Goal: Task Accomplishment & Management: Manage account settings

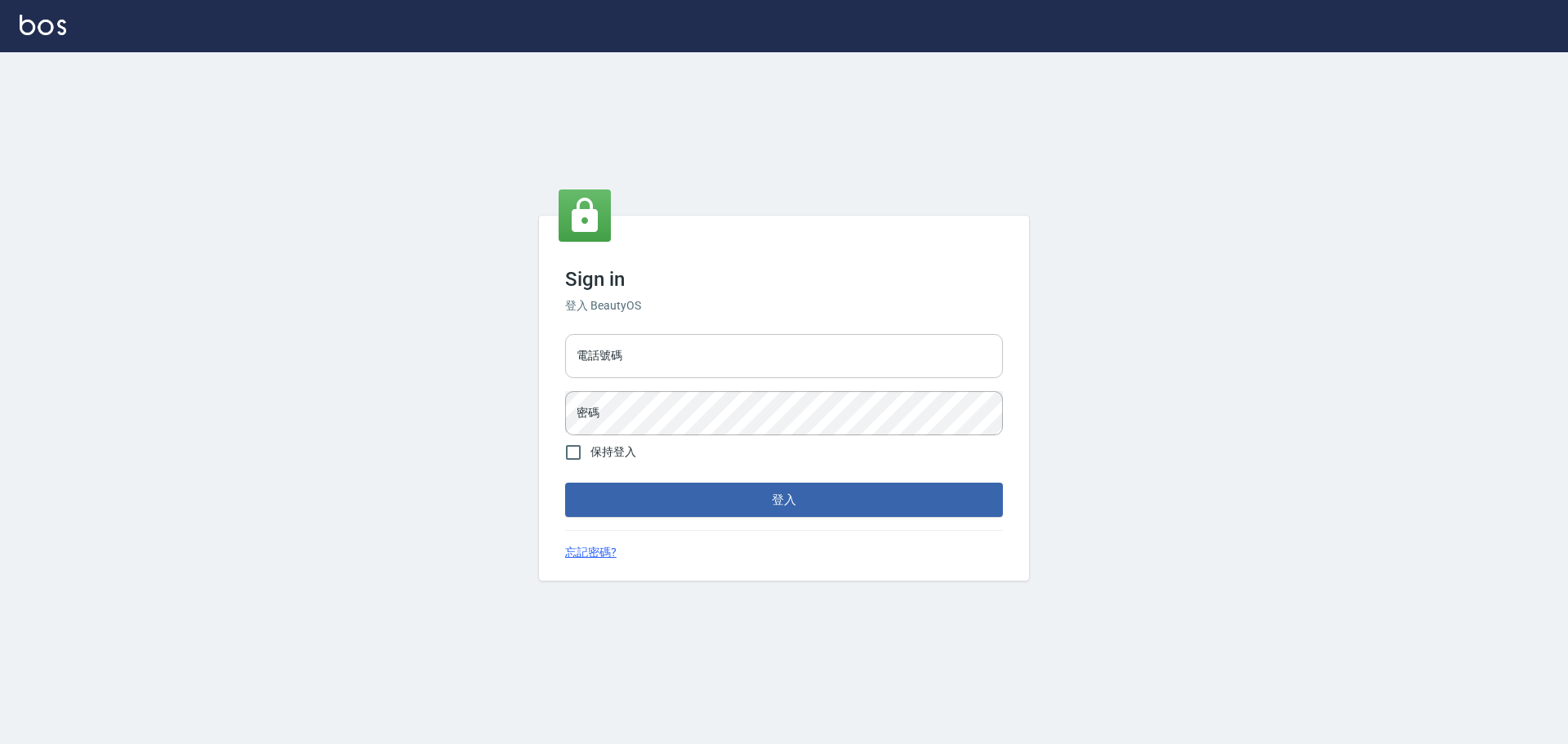
click at [620, 345] on input "電話號碼" at bounding box center [784, 355] width 438 height 44
type input "0922982220"
click at [565, 482] on button "登入" at bounding box center [784, 499] width 438 height 34
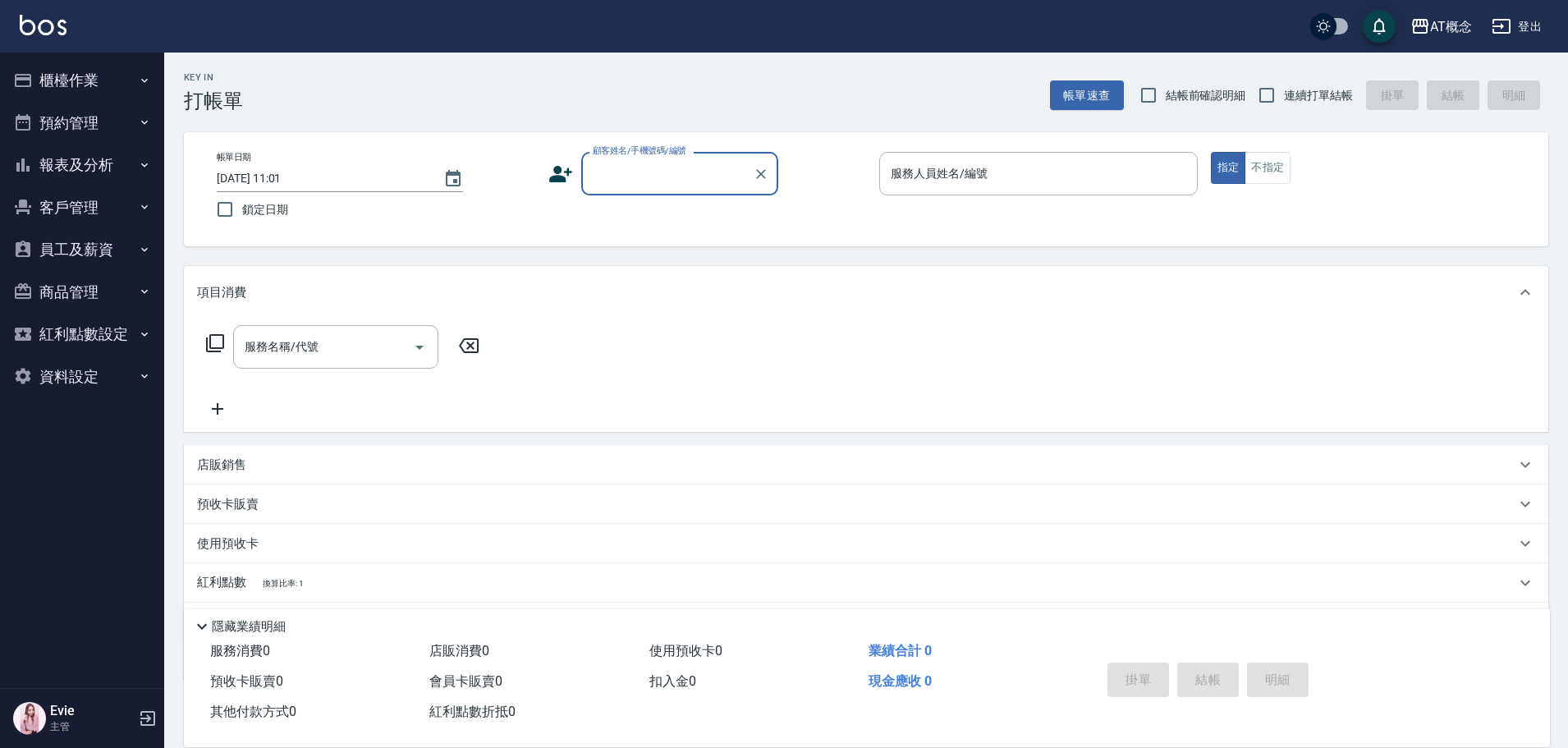
click at [50, 76] on button "櫃檯作業" at bounding box center [81, 80] width 151 height 43
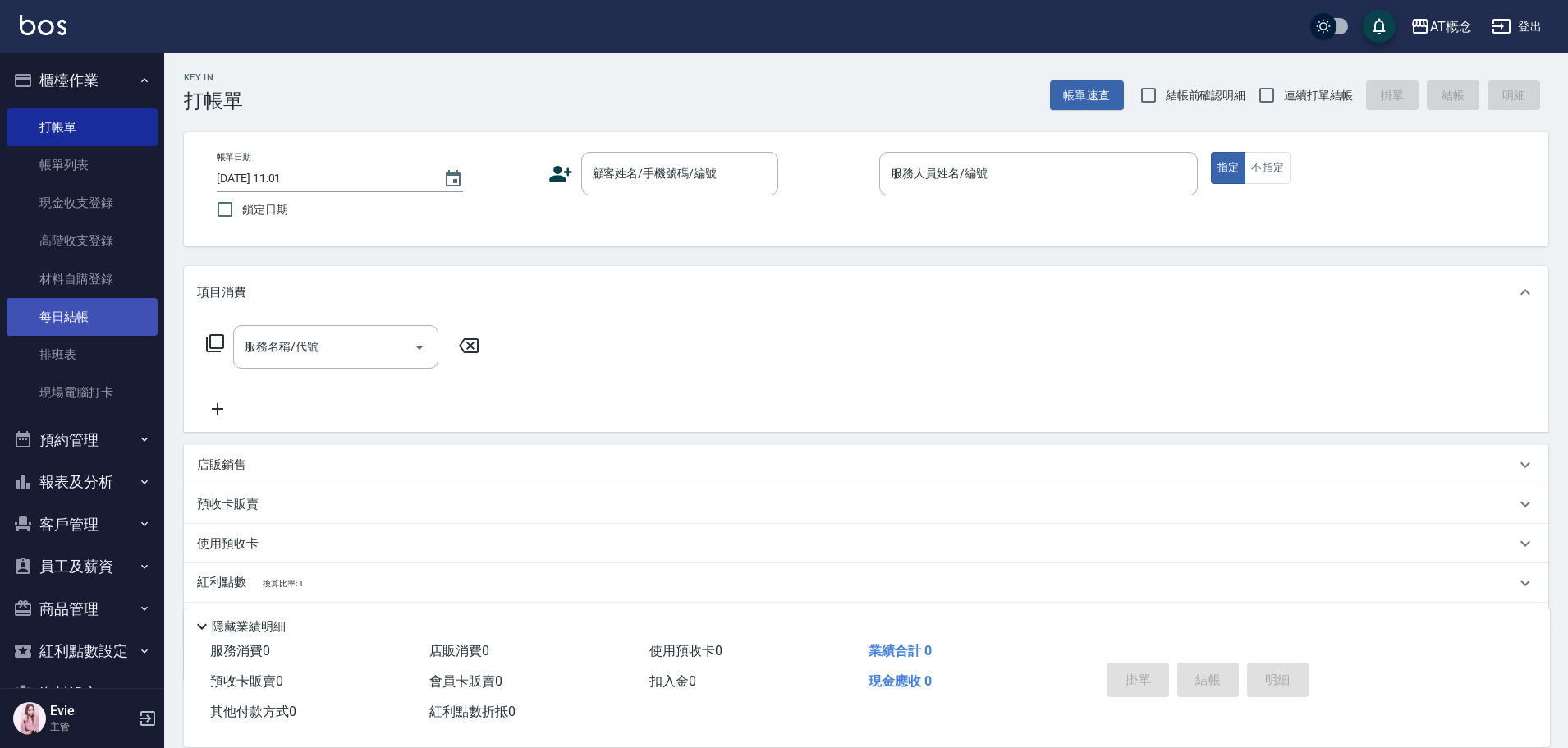
click at [76, 313] on link "每日結帳" at bounding box center [81, 317] width 151 height 38
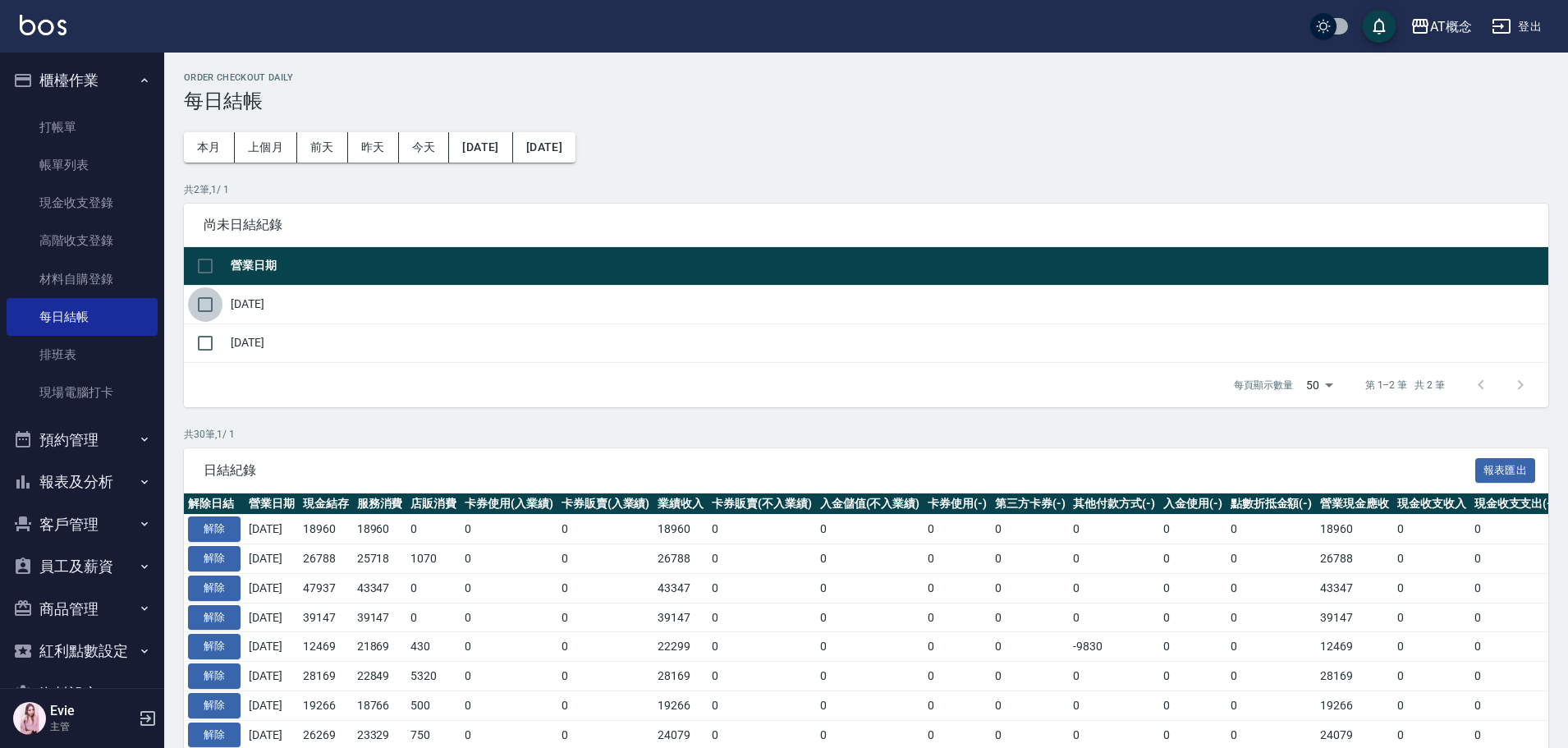
click at [209, 308] on input "checkbox" at bounding box center [205, 304] width 34 height 34
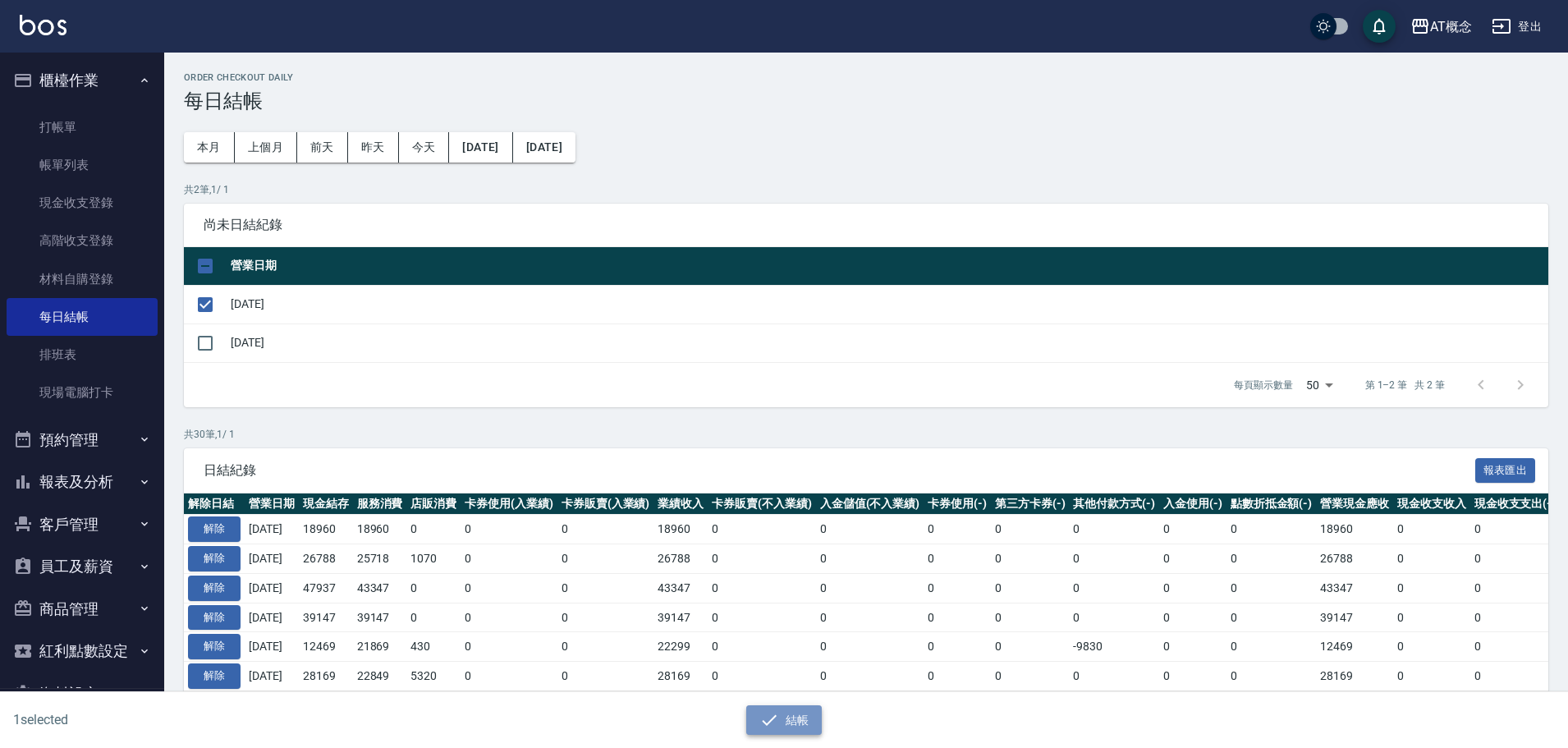
click at [787, 731] on button "結帳" at bounding box center [784, 721] width 77 height 30
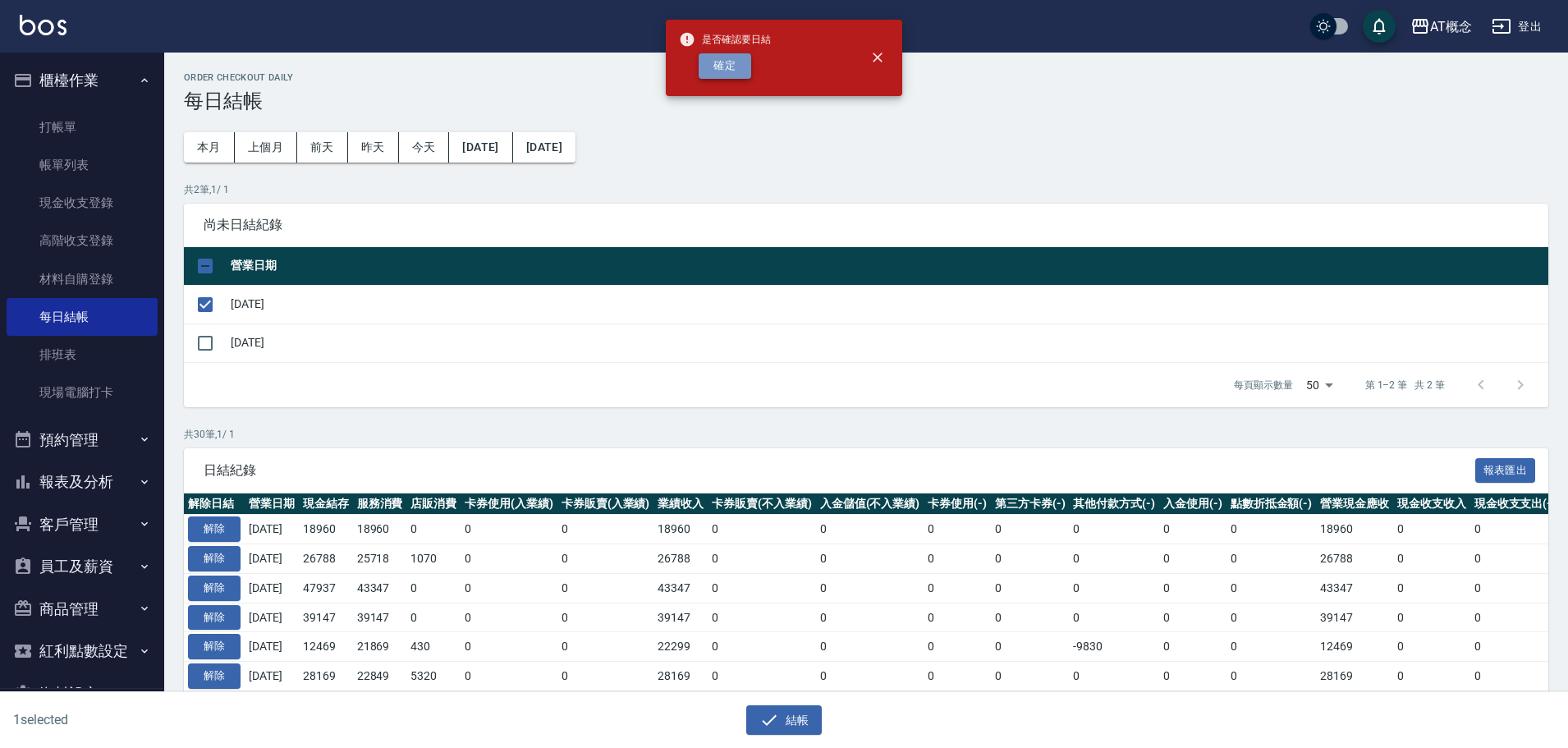
click at [739, 61] on button "確定" at bounding box center [725, 65] width 52 height 26
checkbox input "false"
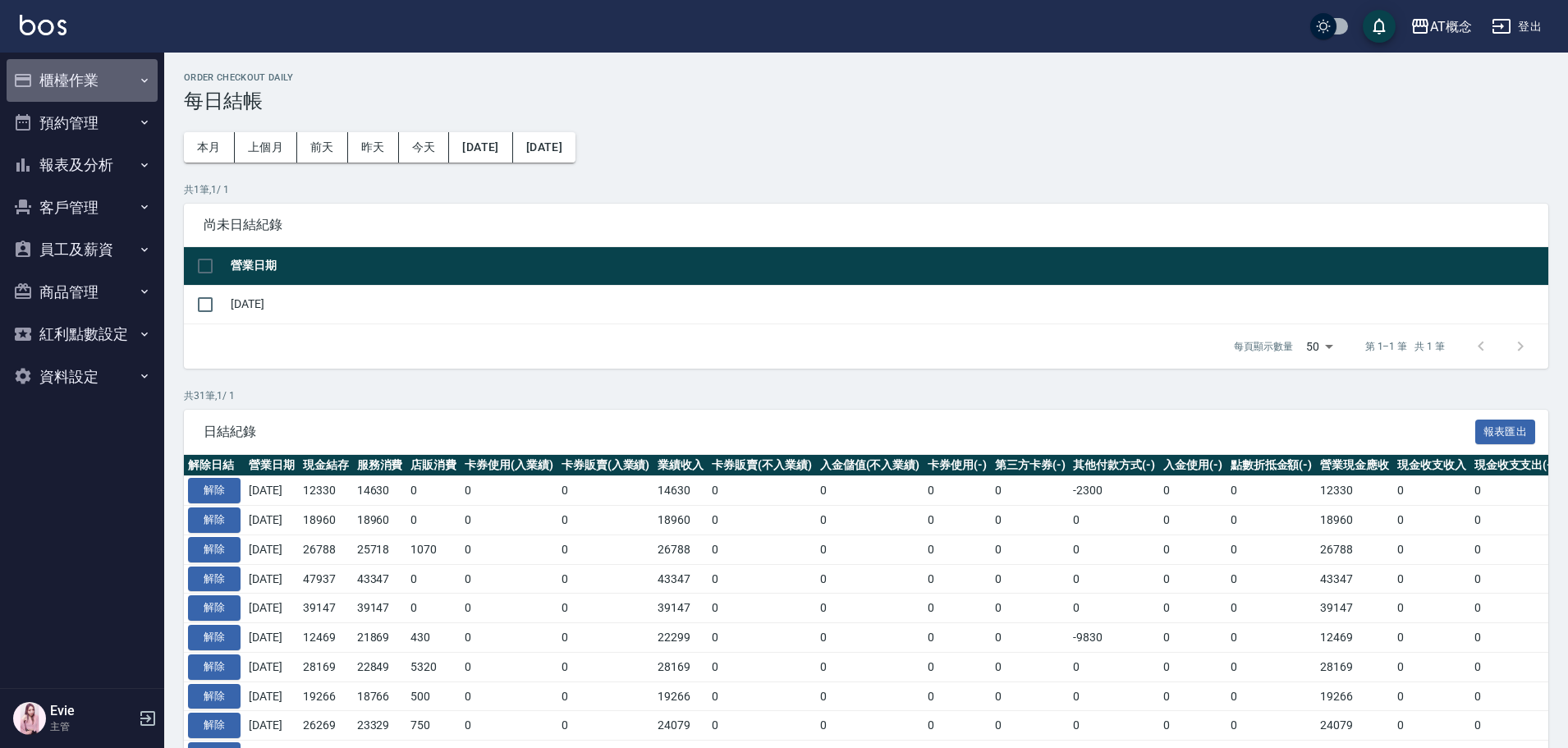
click at [74, 82] on button "櫃檯作業" at bounding box center [81, 80] width 151 height 43
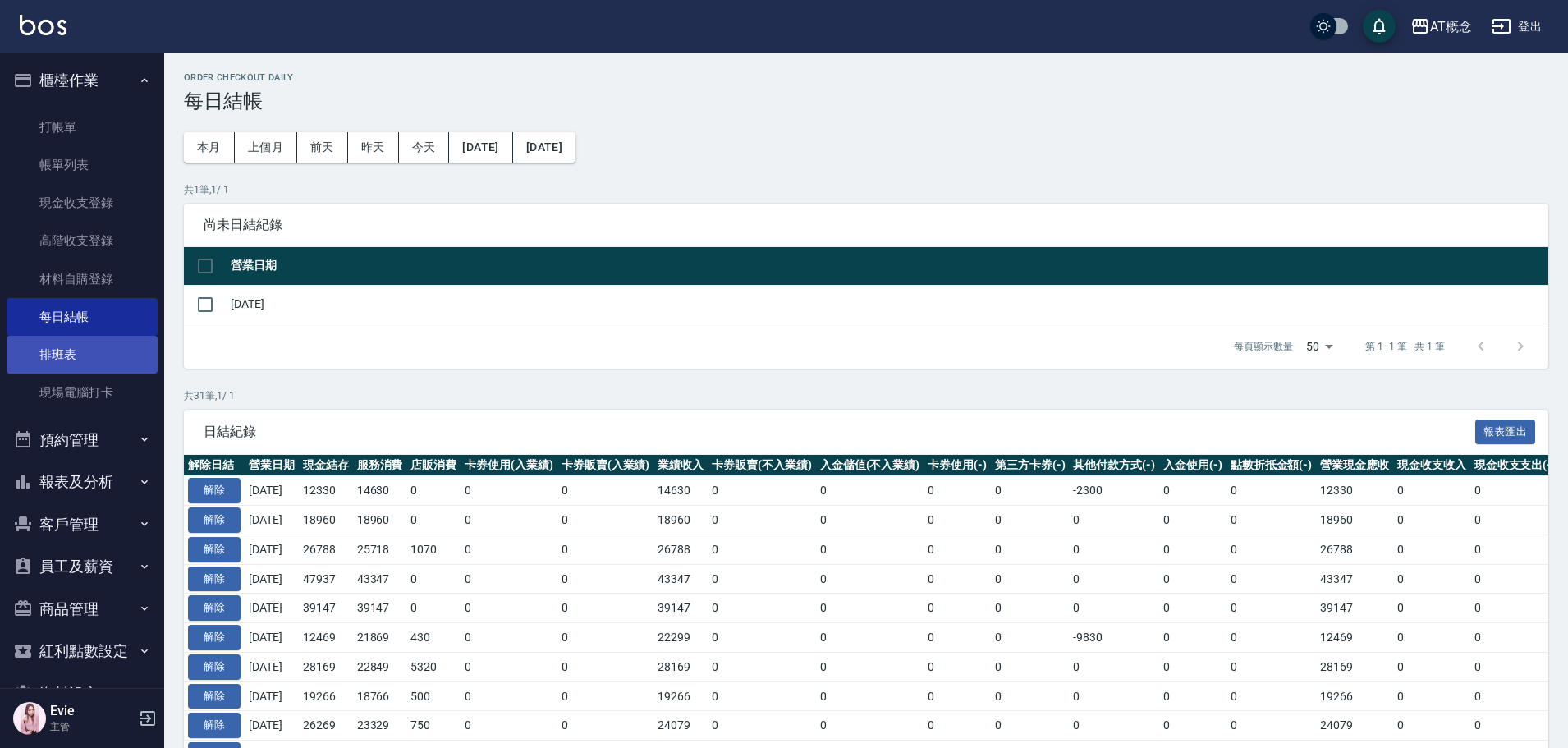
click at [72, 360] on link "排班表" at bounding box center [81, 354] width 151 height 38
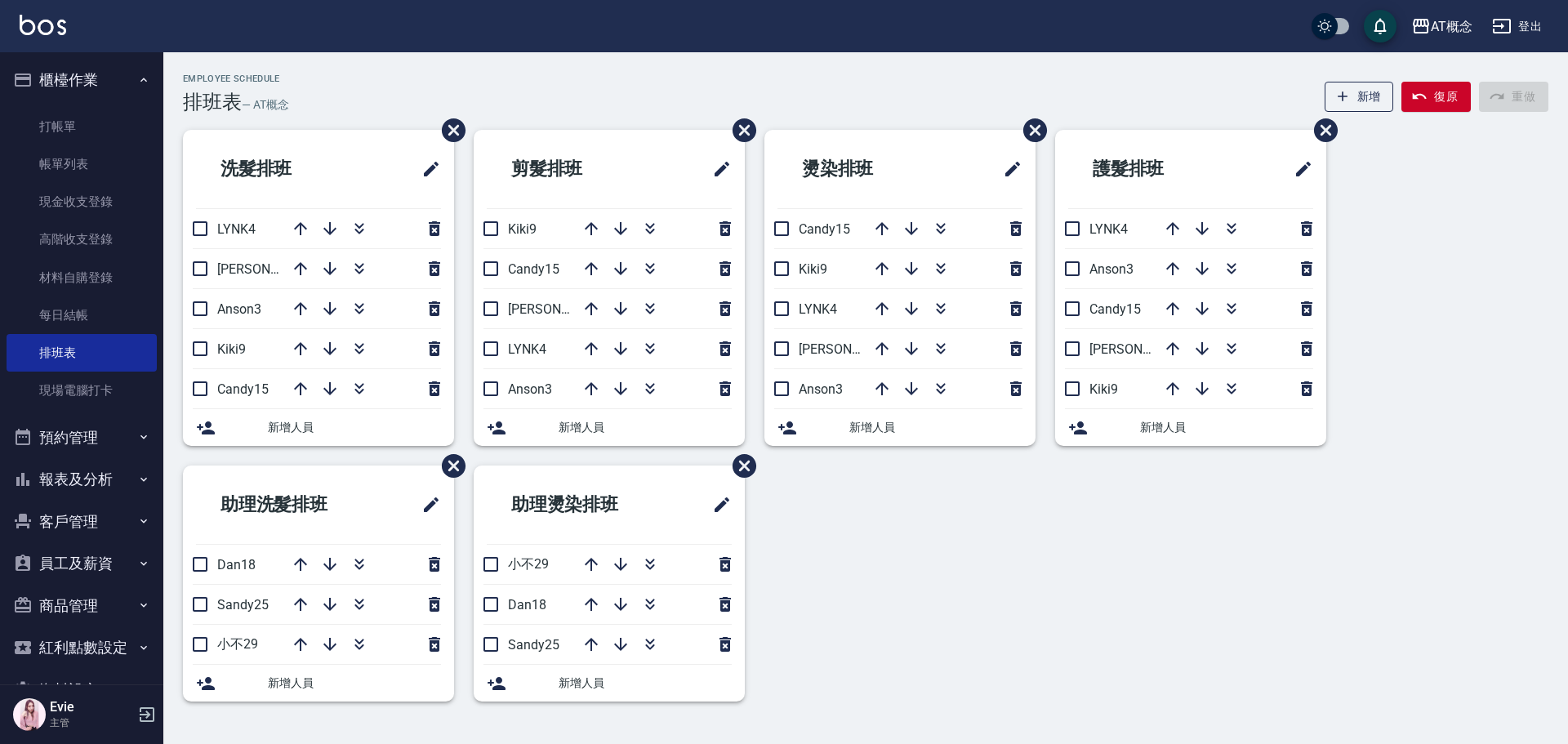
click at [73, 516] on button "客戶管理" at bounding box center [81, 521] width 150 height 42
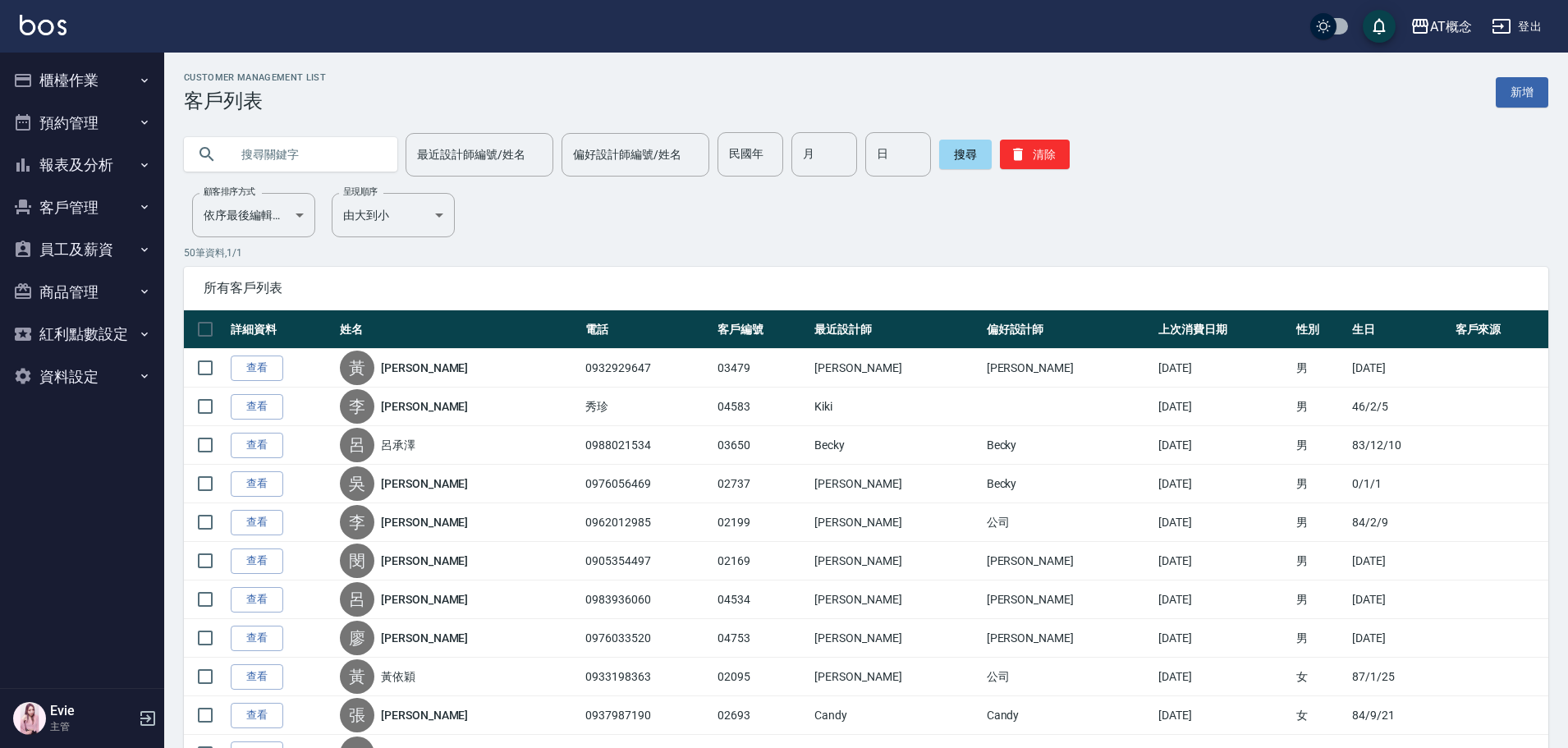
click at [276, 168] on input "text" at bounding box center [307, 154] width 154 height 45
type input "02665"
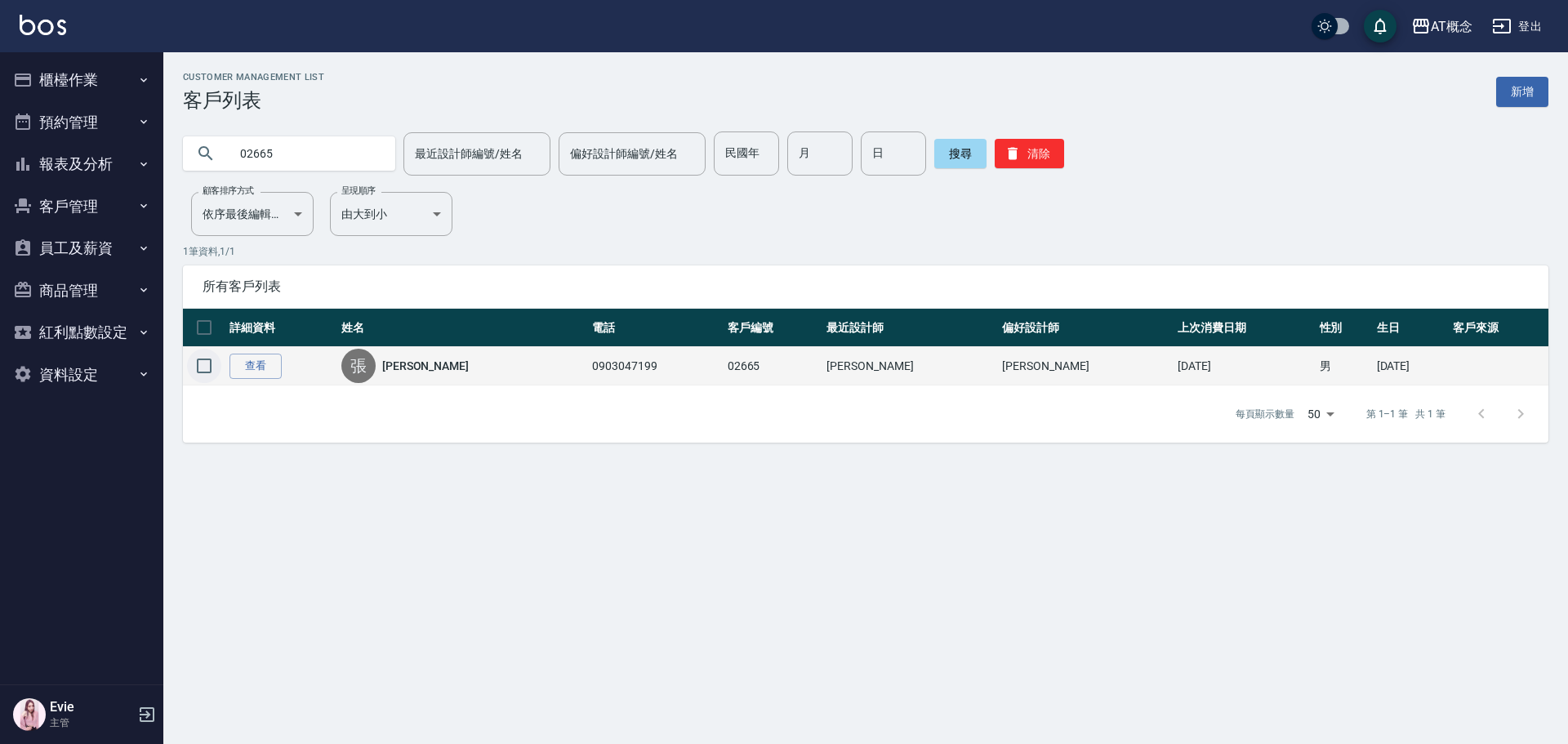
click at [199, 364] on input "checkbox" at bounding box center [204, 365] width 34 height 34
checkbox input "true"
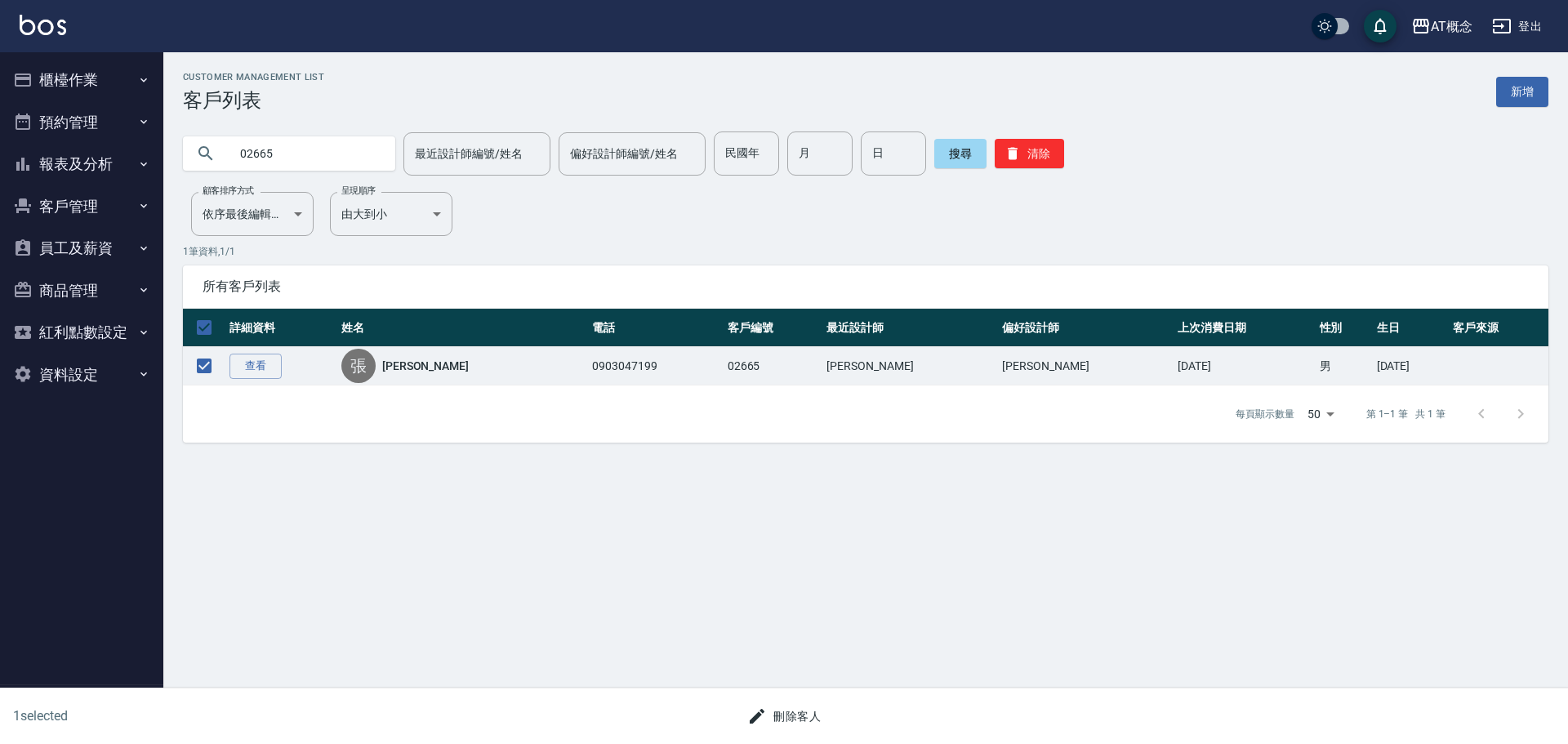
click at [792, 720] on button "刪除客人" at bounding box center [784, 717] width 87 height 30
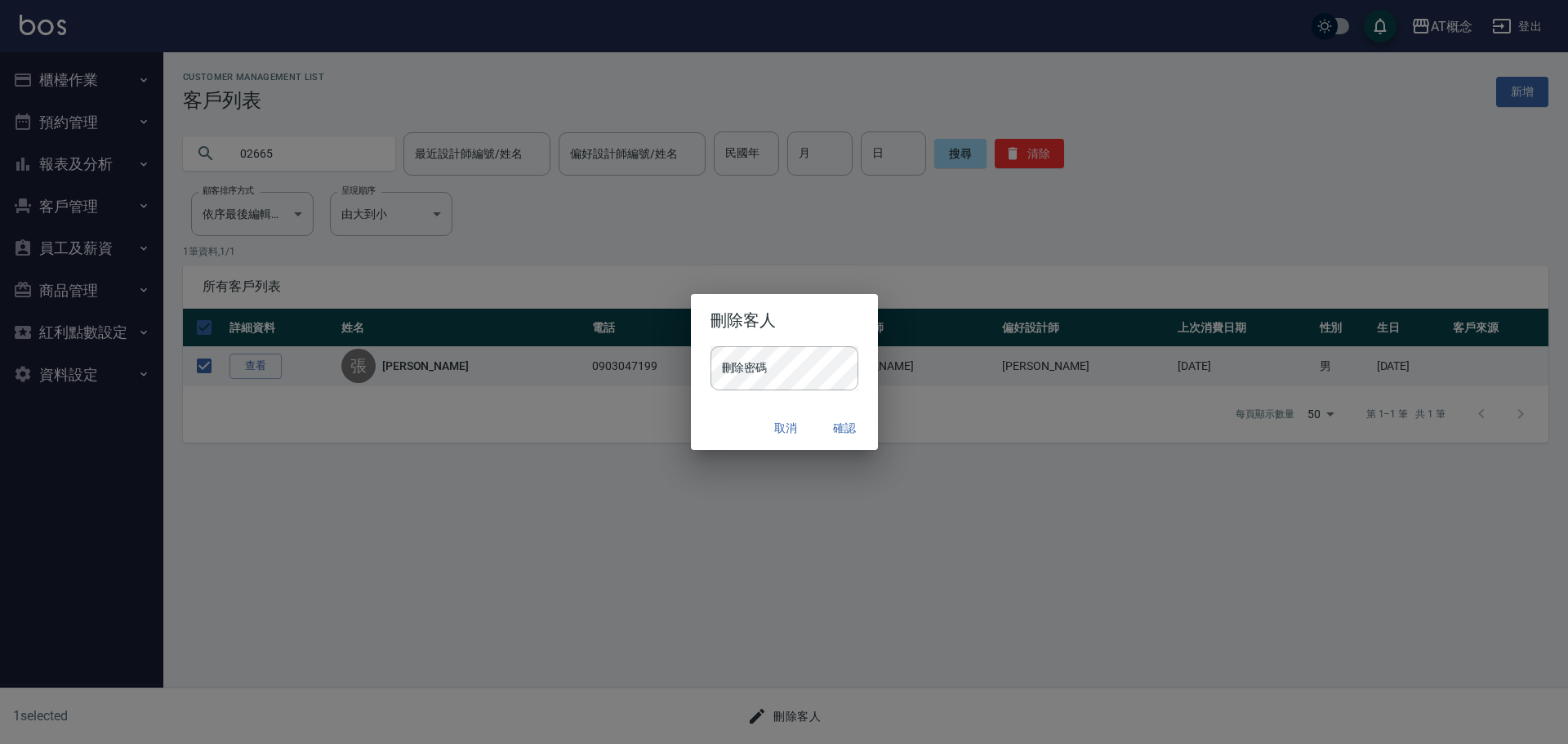
click at [787, 388] on div "刪除密碼 刪除密碼" at bounding box center [784, 376] width 187 height 60
click at [738, 417] on div "取消 確認" at bounding box center [784, 429] width 187 height 43
click at [841, 427] on button "確認" at bounding box center [844, 429] width 52 height 30
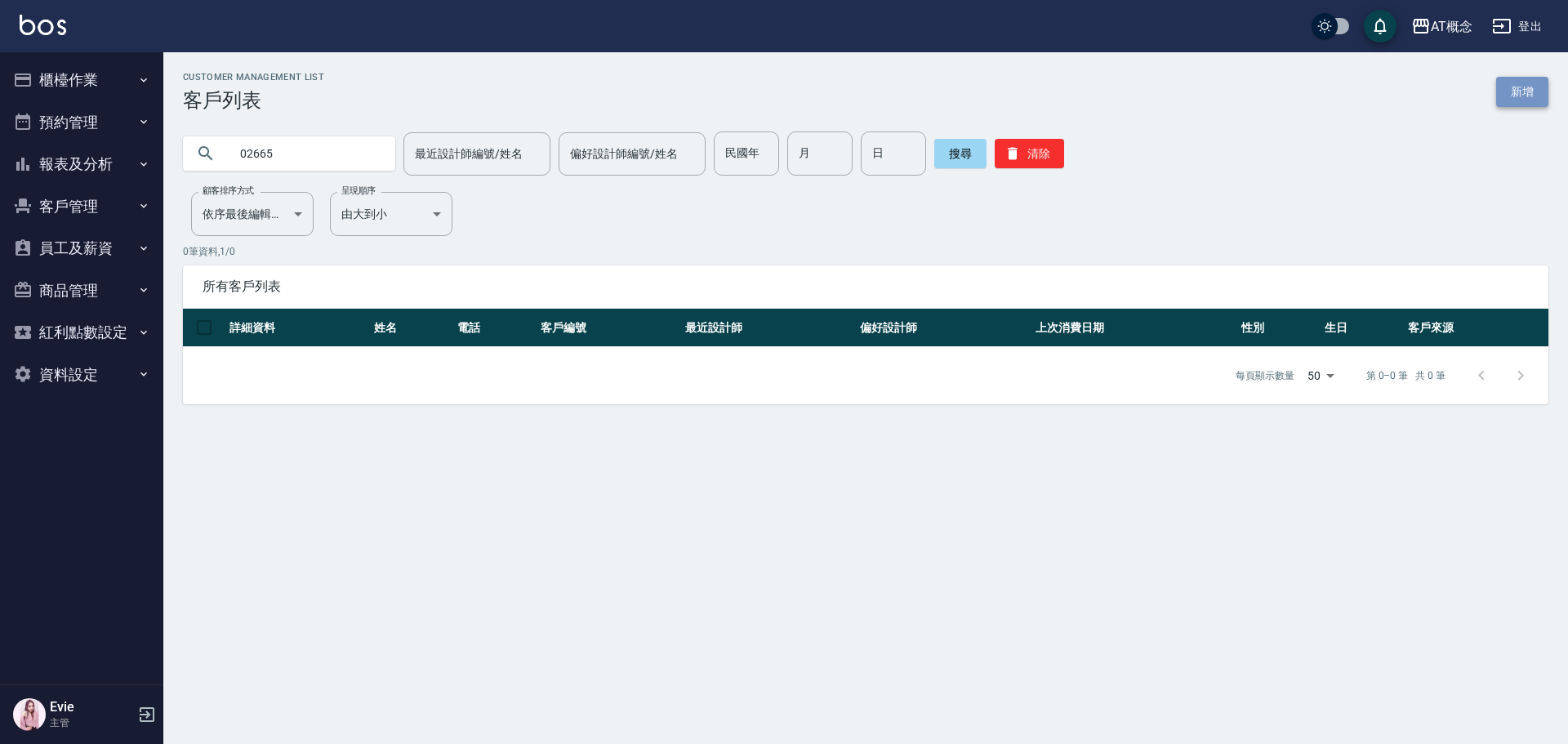
click at [1535, 89] on link "新增" at bounding box center [1522, 91] width 52 height 30
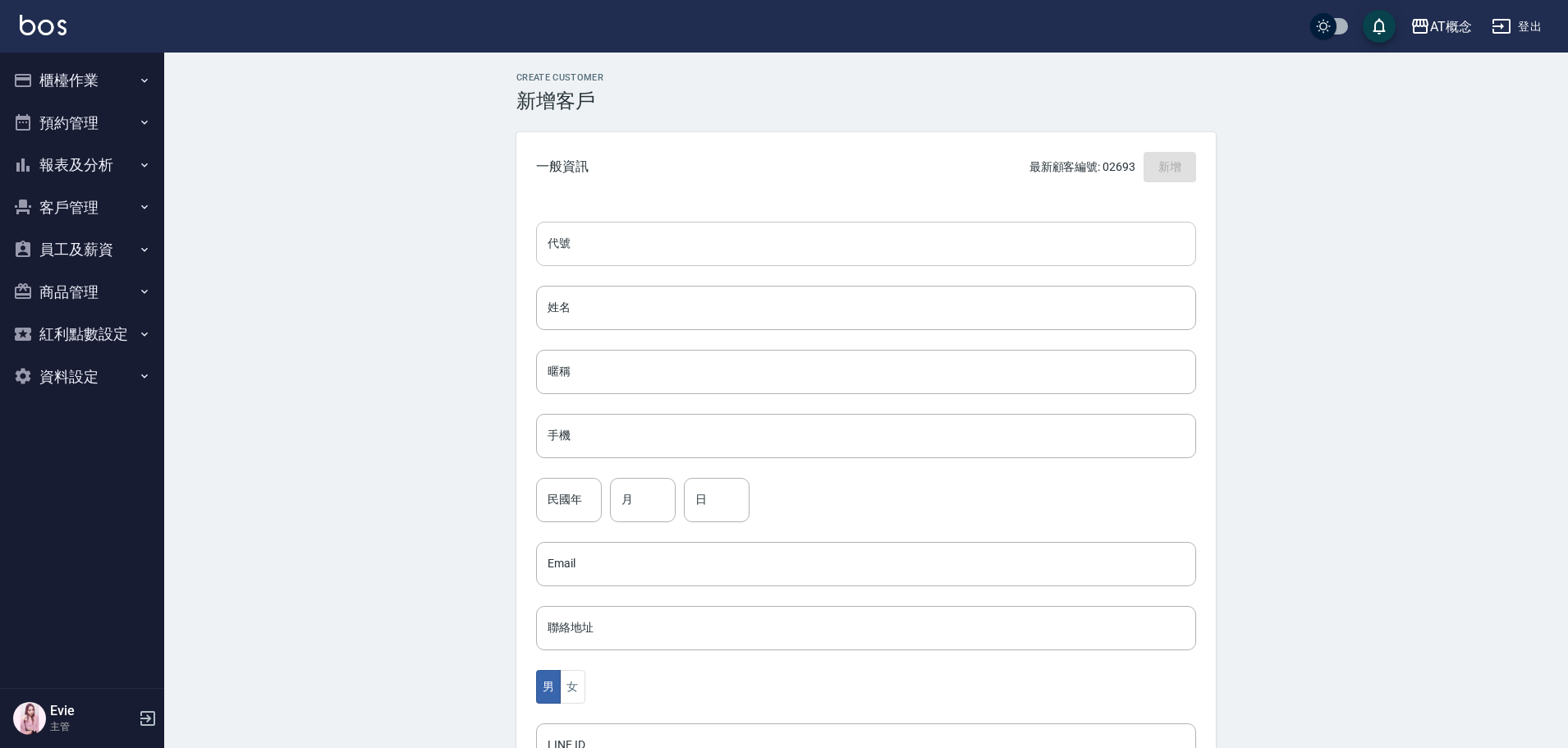
click at [786, 249] on input "代號" at bounding box center [866, 243] width 660 height 45
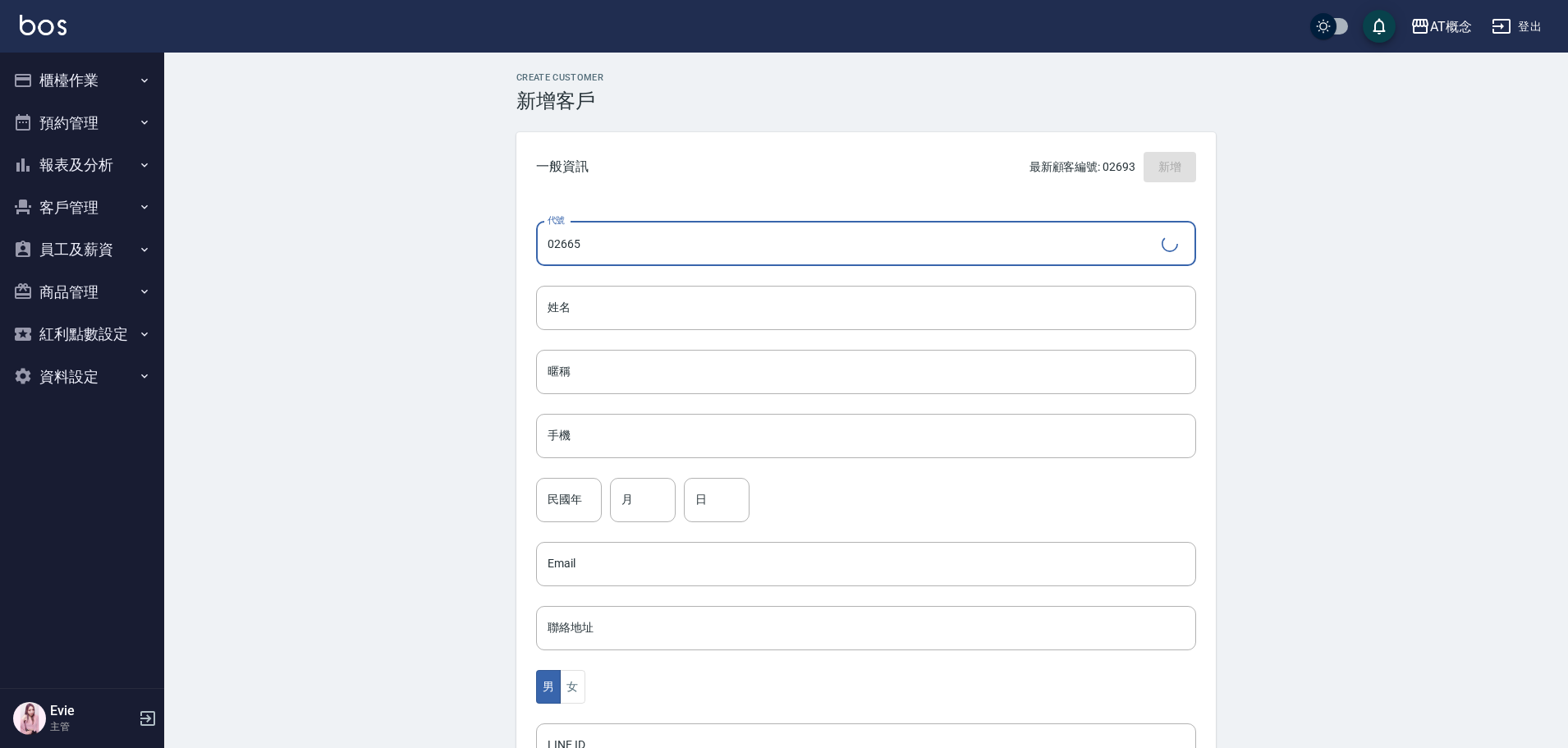
type input "02665"
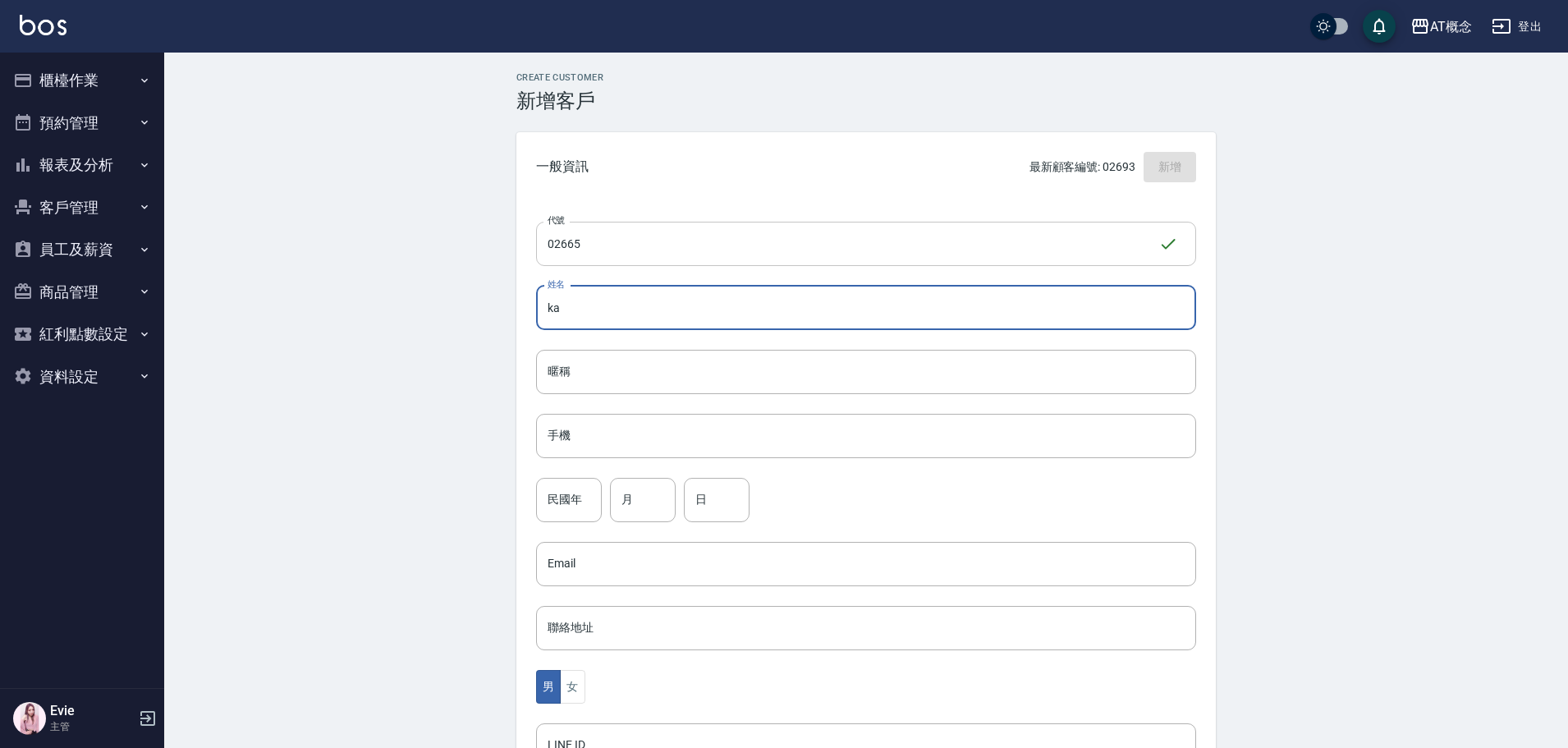
type input "k"
type input "ㄇ"
type input "黃佳琳"
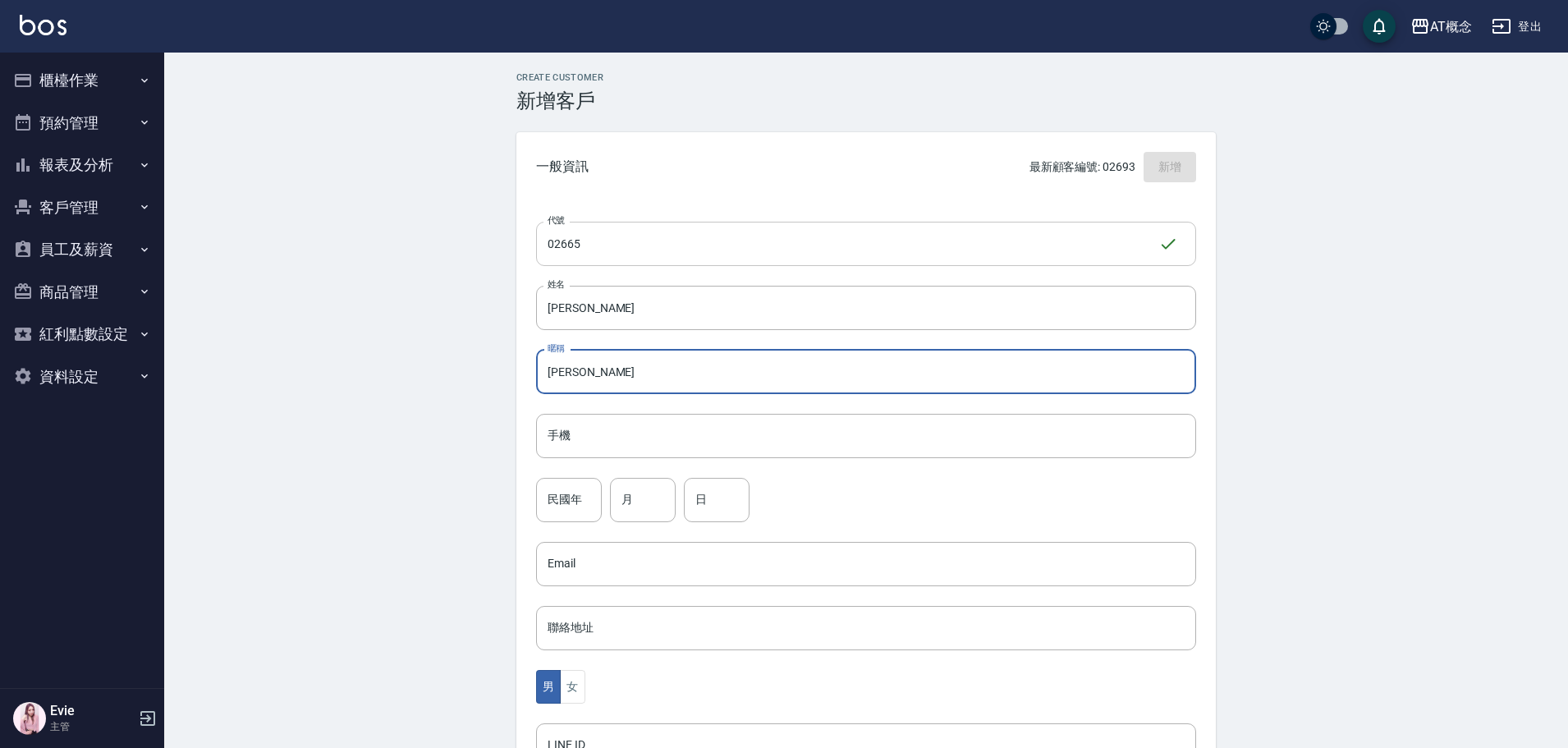
type input "佳琳"
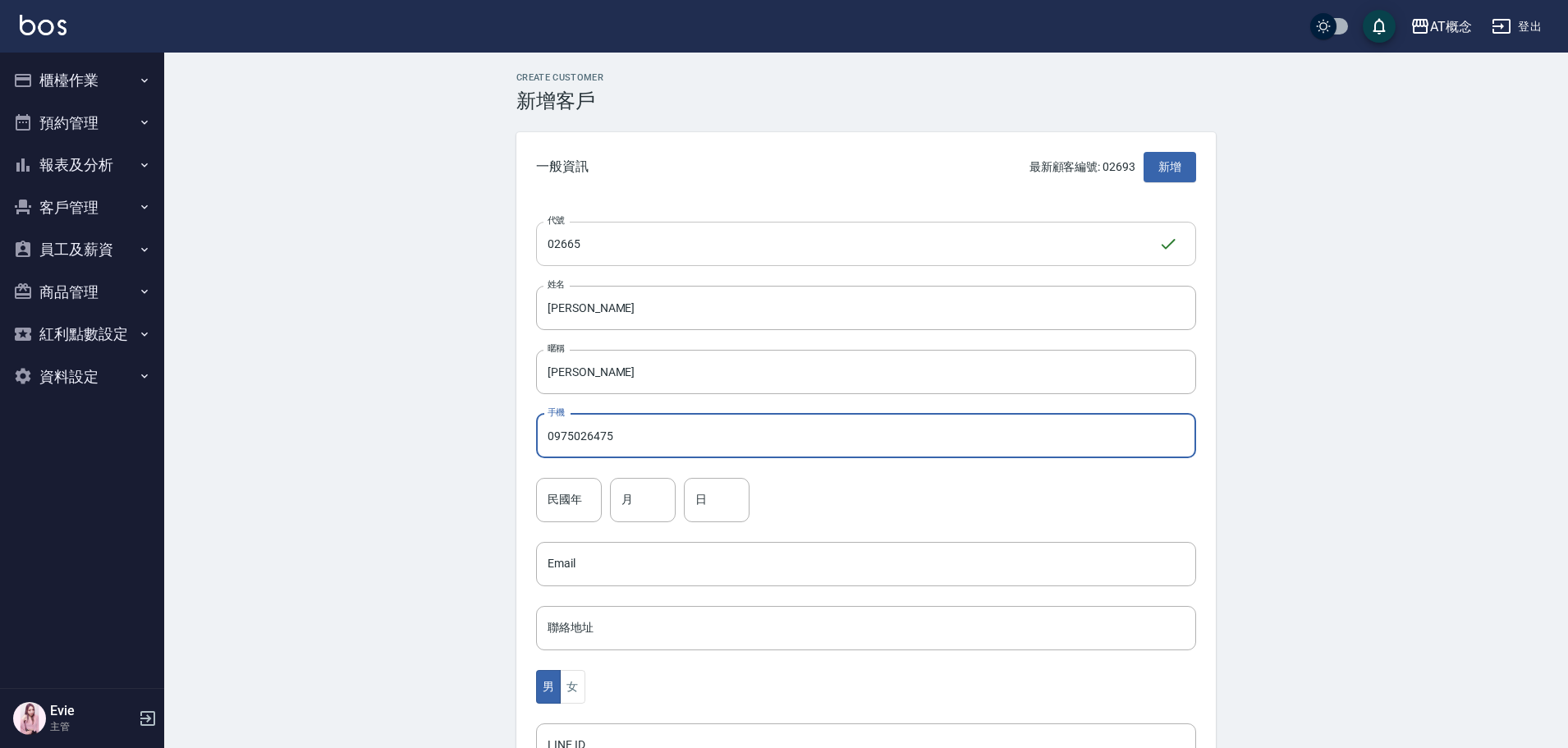
type input "0975026475"
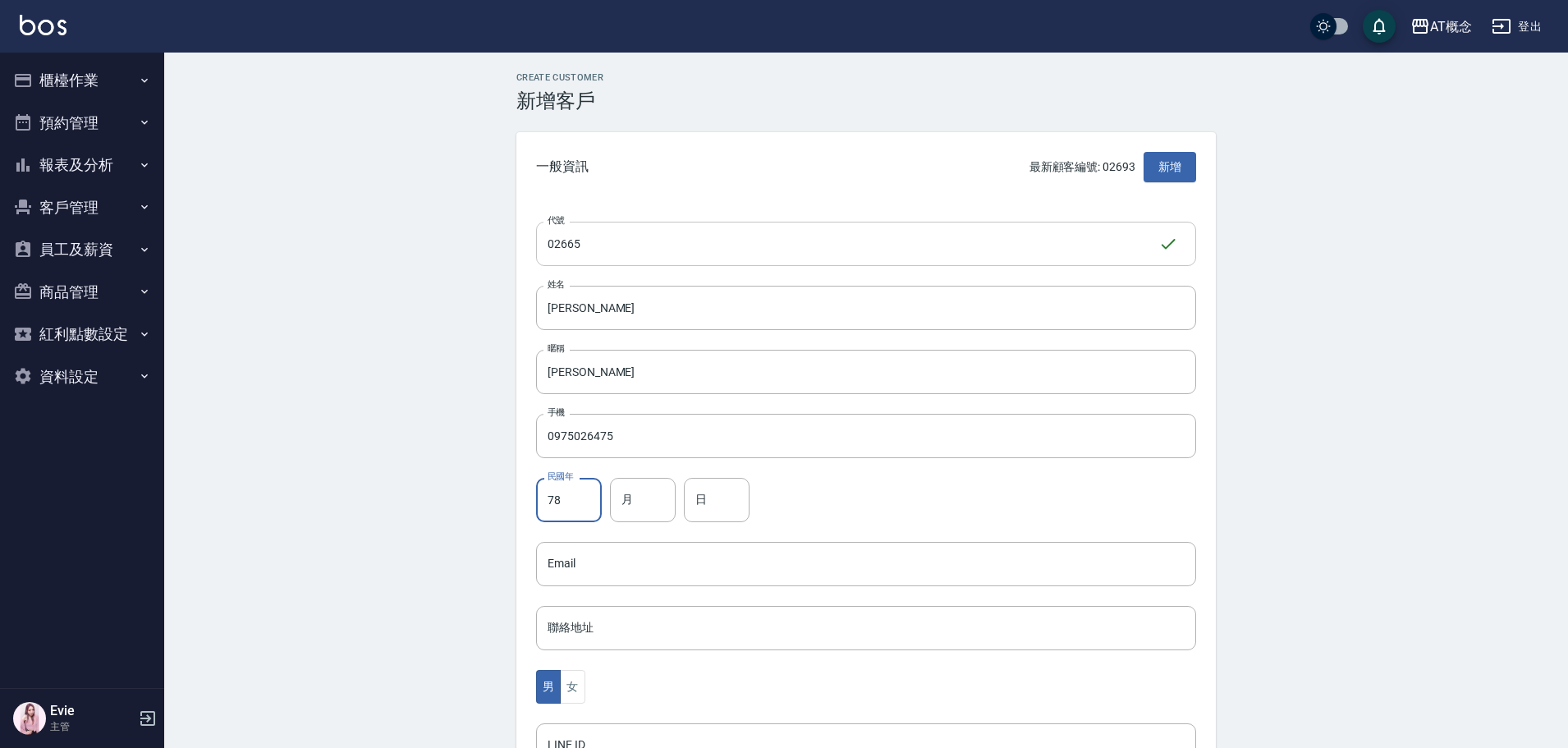
type input "78"
type input "2"
type input "19"
click at [575, 681] on button "女" at bounding box center [572, 686] width 25 height 34
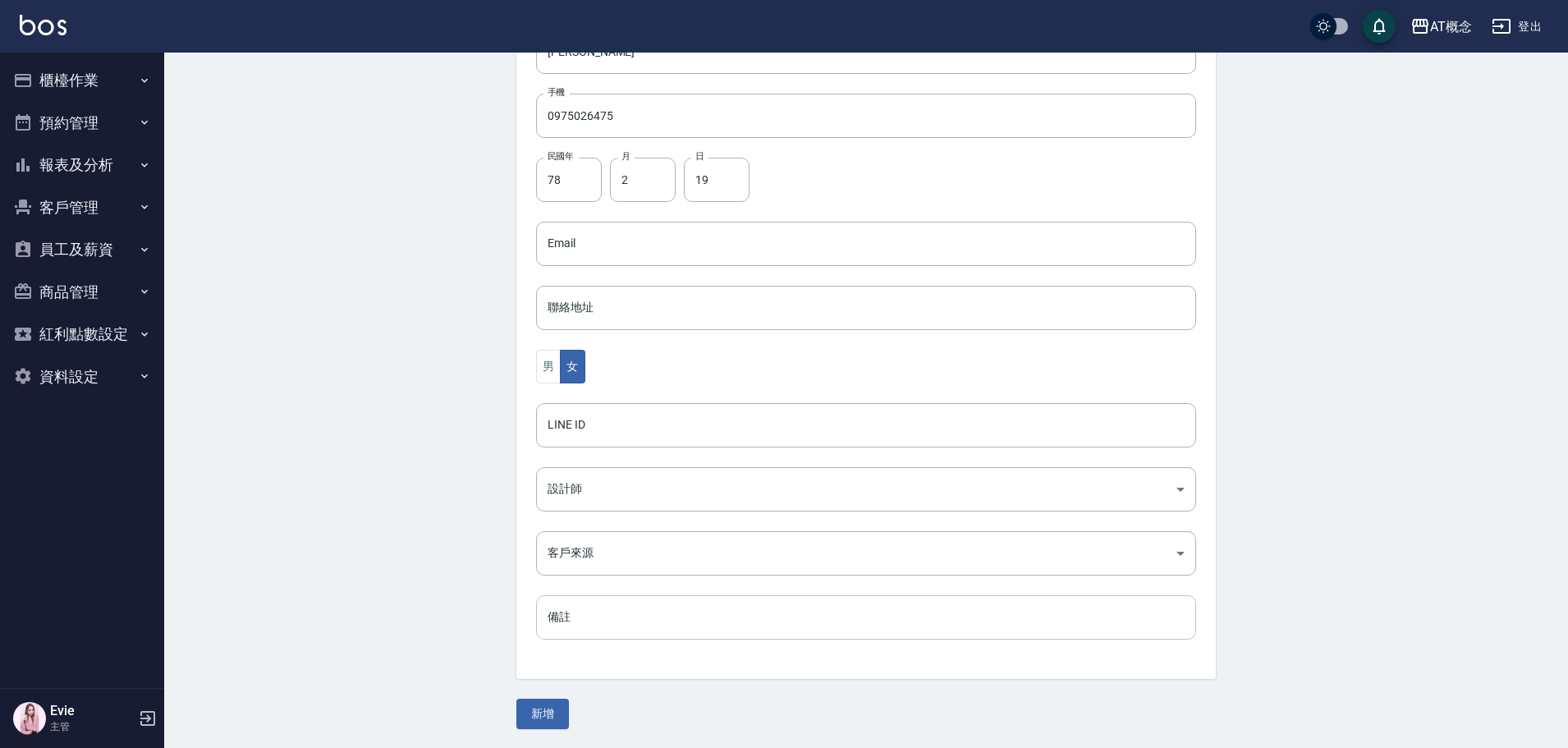
scroll to position [321, 0]
click at [592, 485] on body "AT概念 登出 櫃檯作業 打帳單 帳單列表 現金收支登錄 高階收支登錄 材料自購登錄 每日結帳 排班表 現場電腦打卡 預約管理 預約管理 單日預約紀錄 單週預…" at bounding box center [788, 213] width 1577 height 1068
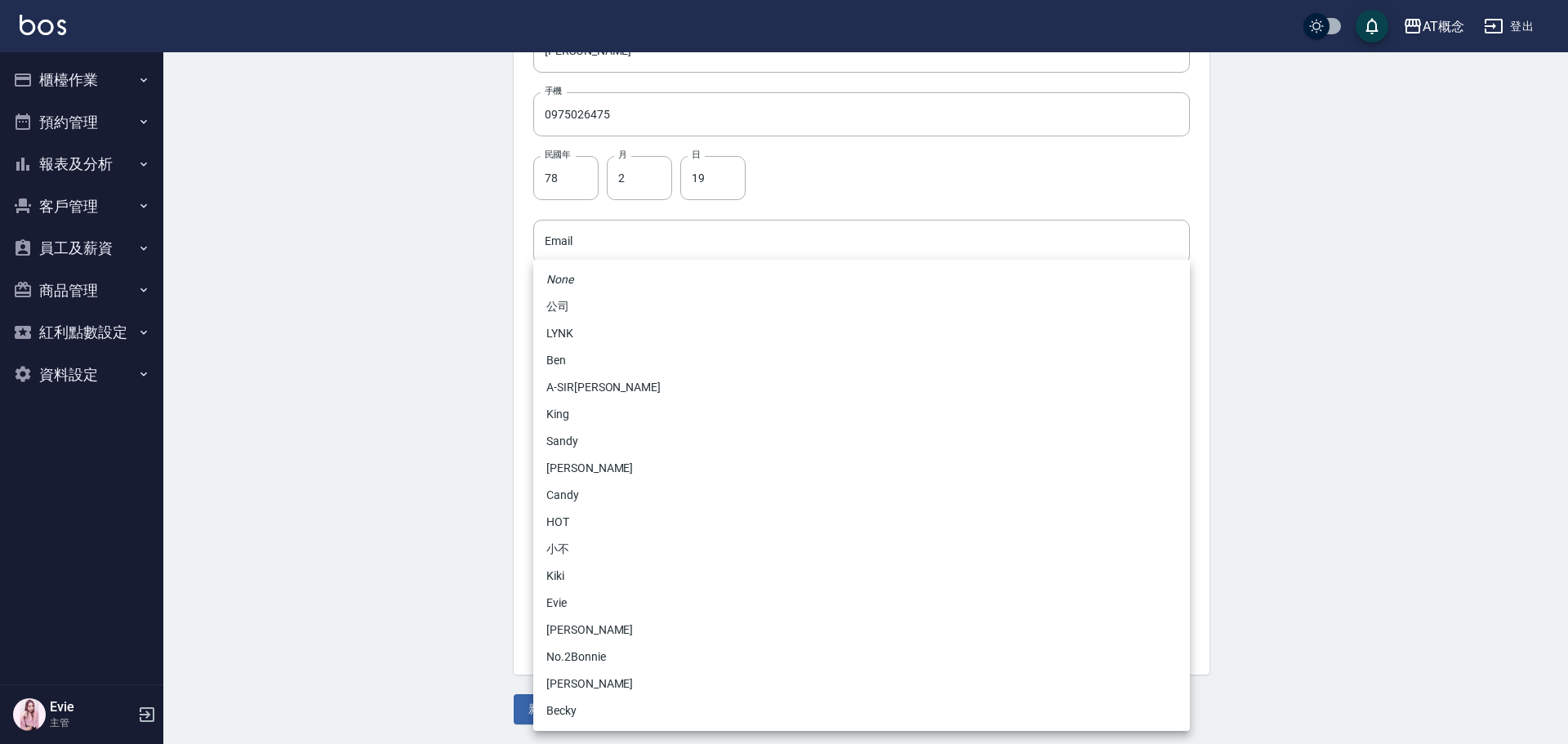
click at [580, 500] on li "Candy" at bounding box center [861, 494] width 657 height 27
type input "95c88325-489e-4505-91c2-94462fb1bea6"
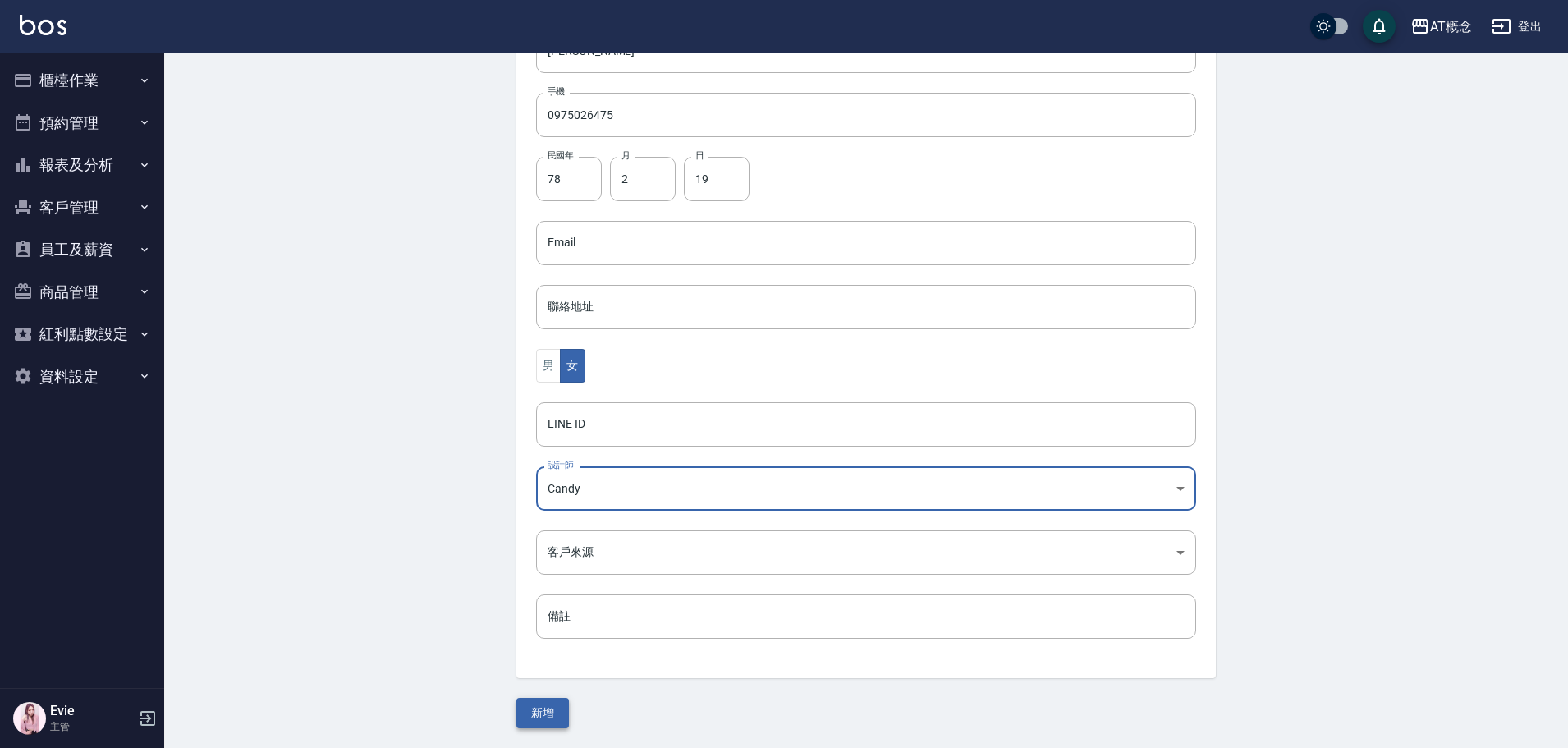
click at [539, 708] on button "新增" at bounding box center [542, 713] width 52 height 30
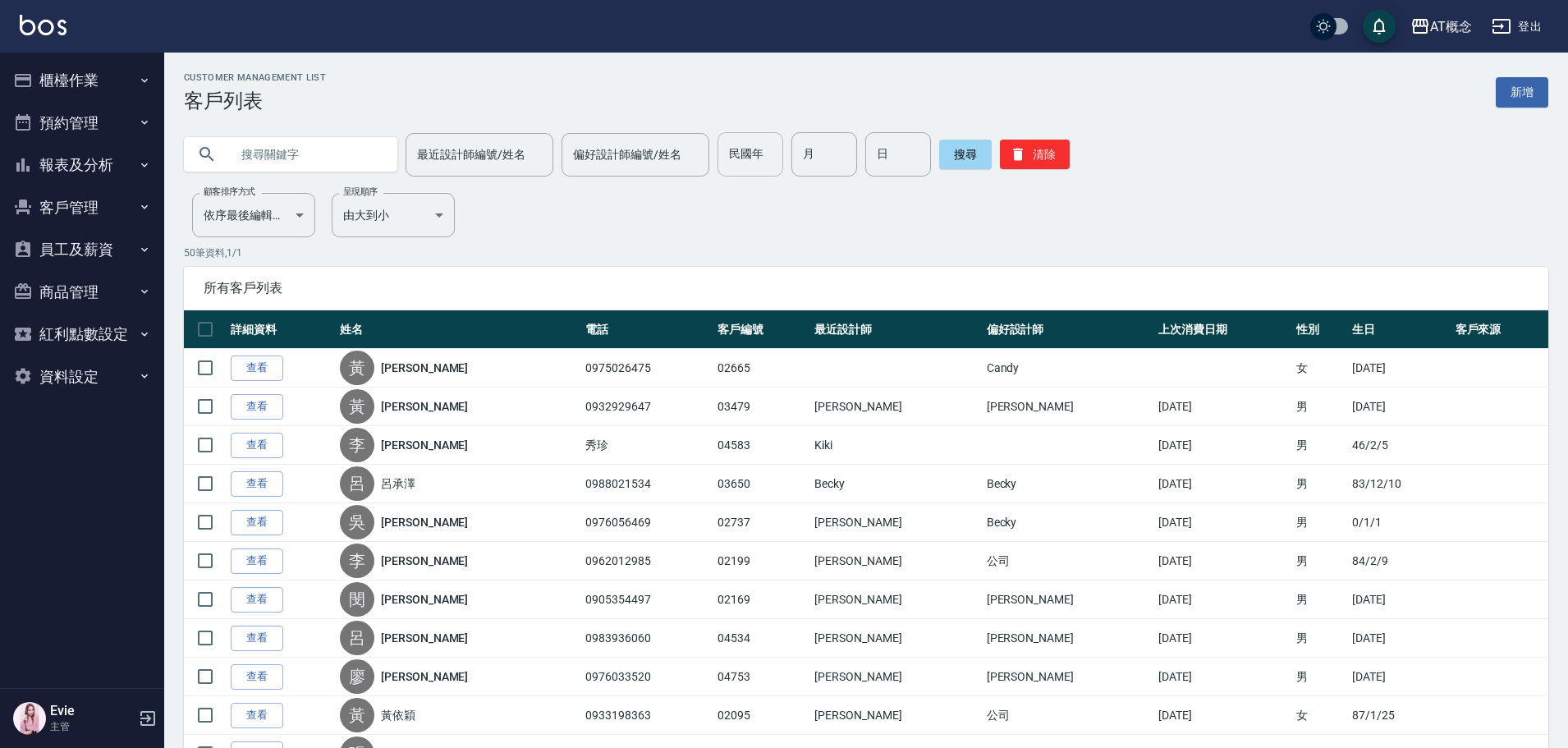
click at [743, 165] on input "民國年" at bounding box center [750, 154] width 65 height 45
type input "73"
type input "09"
type input "15"
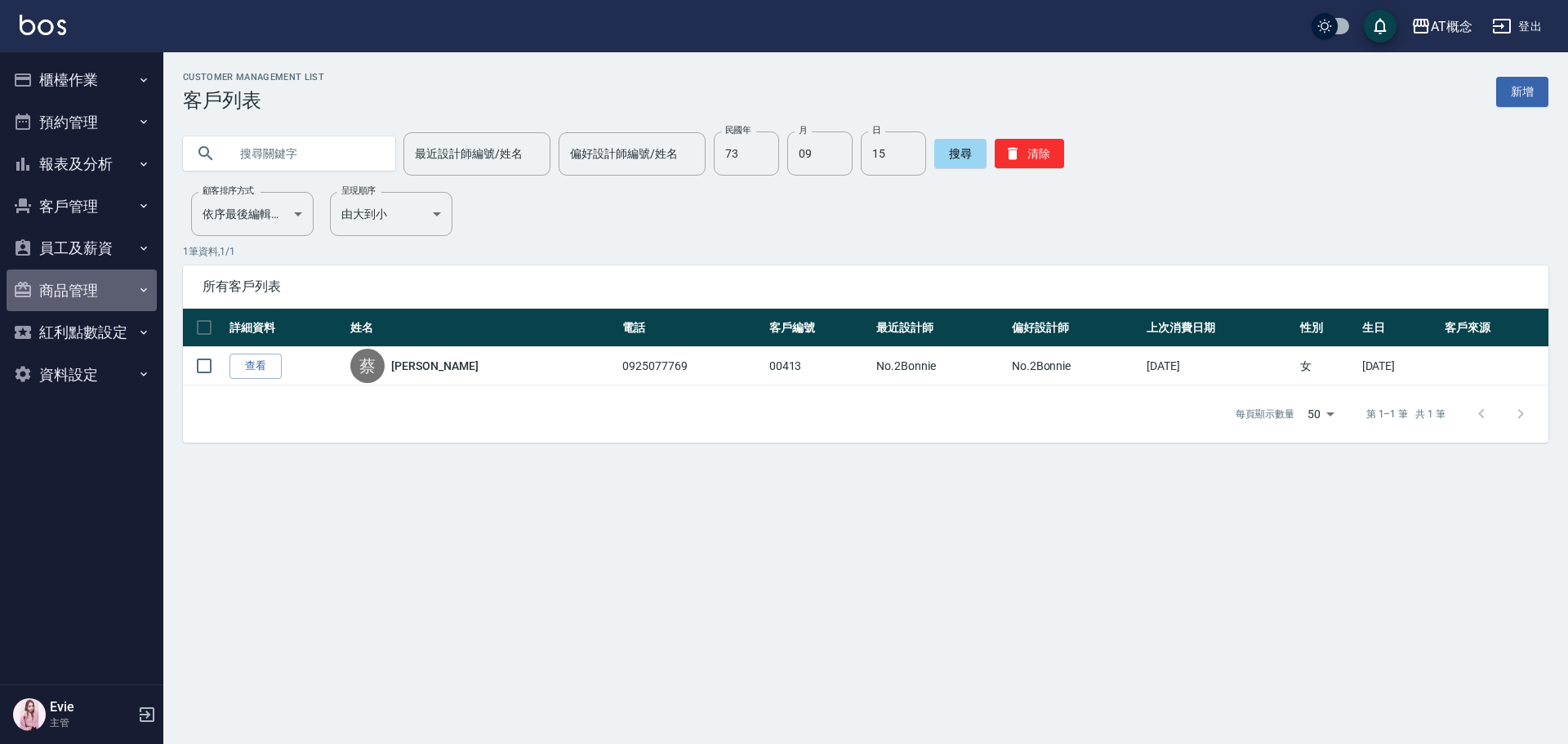
click at [64, 287] on button "商品管理" at bounding box center [81, 290] width 150 height 42
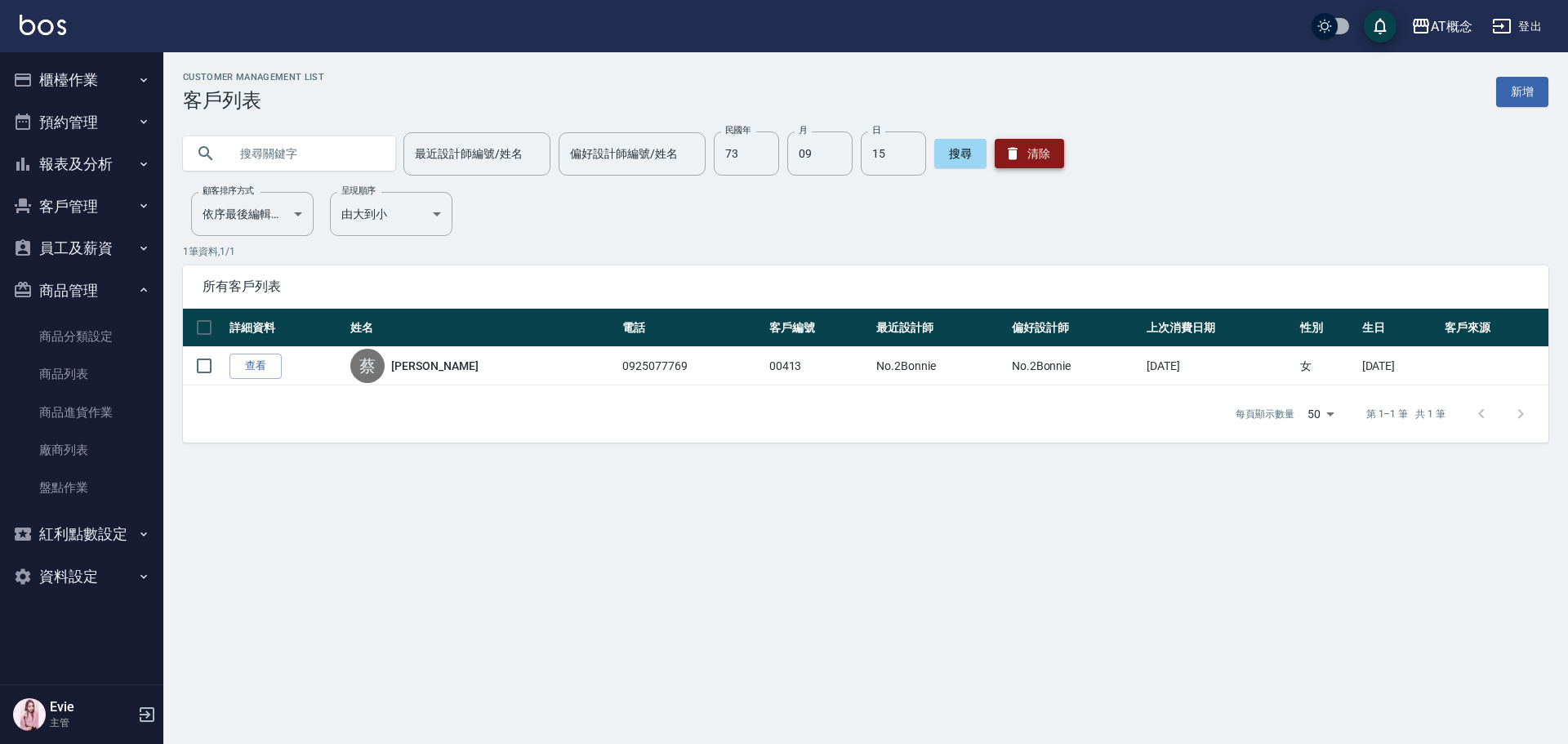
click at [1032, 162] on button "清除" at bounding box center [1030, 153] width 70 height 29
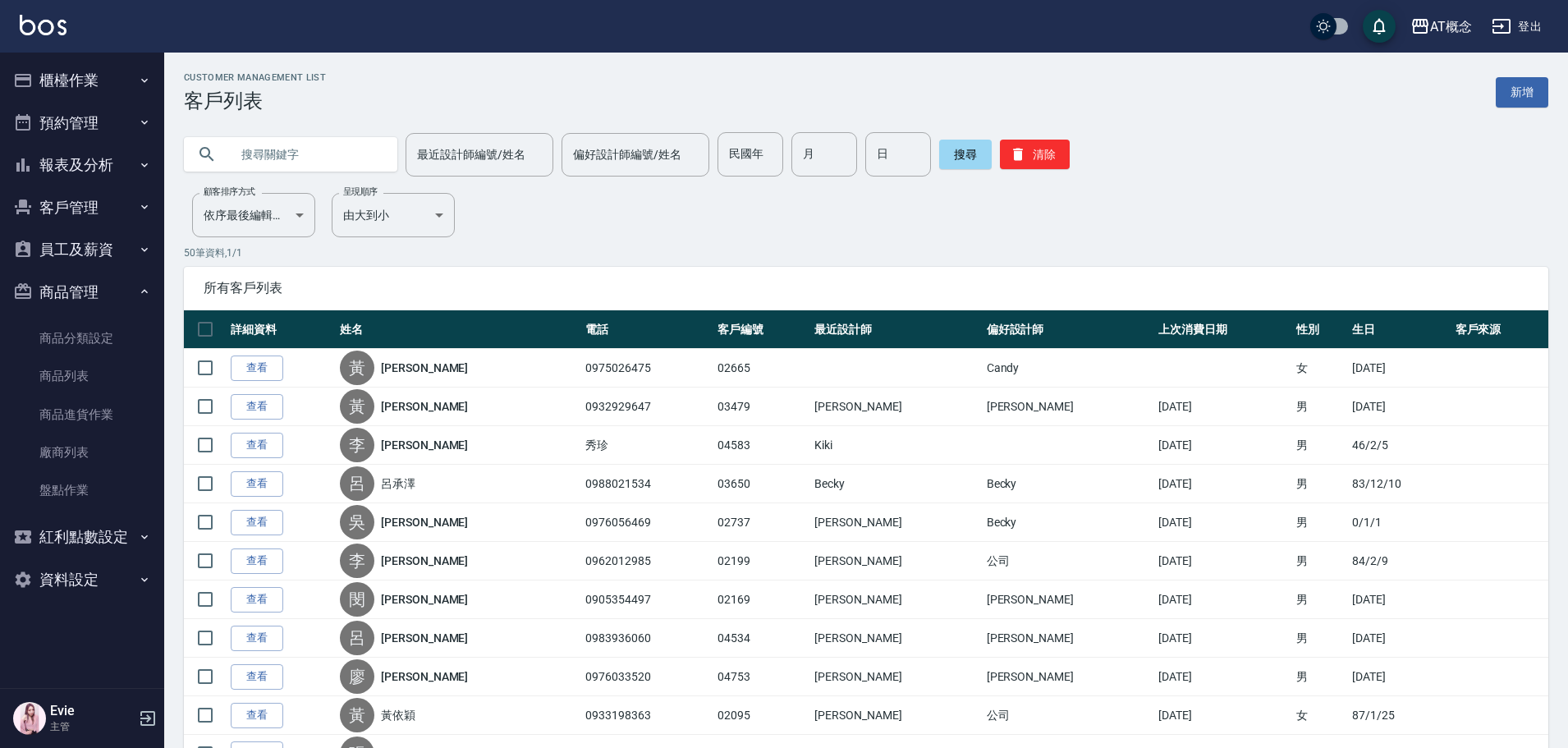
click at [314, 162] on input "text" at bounding box center [307, 154] width 154 height 45
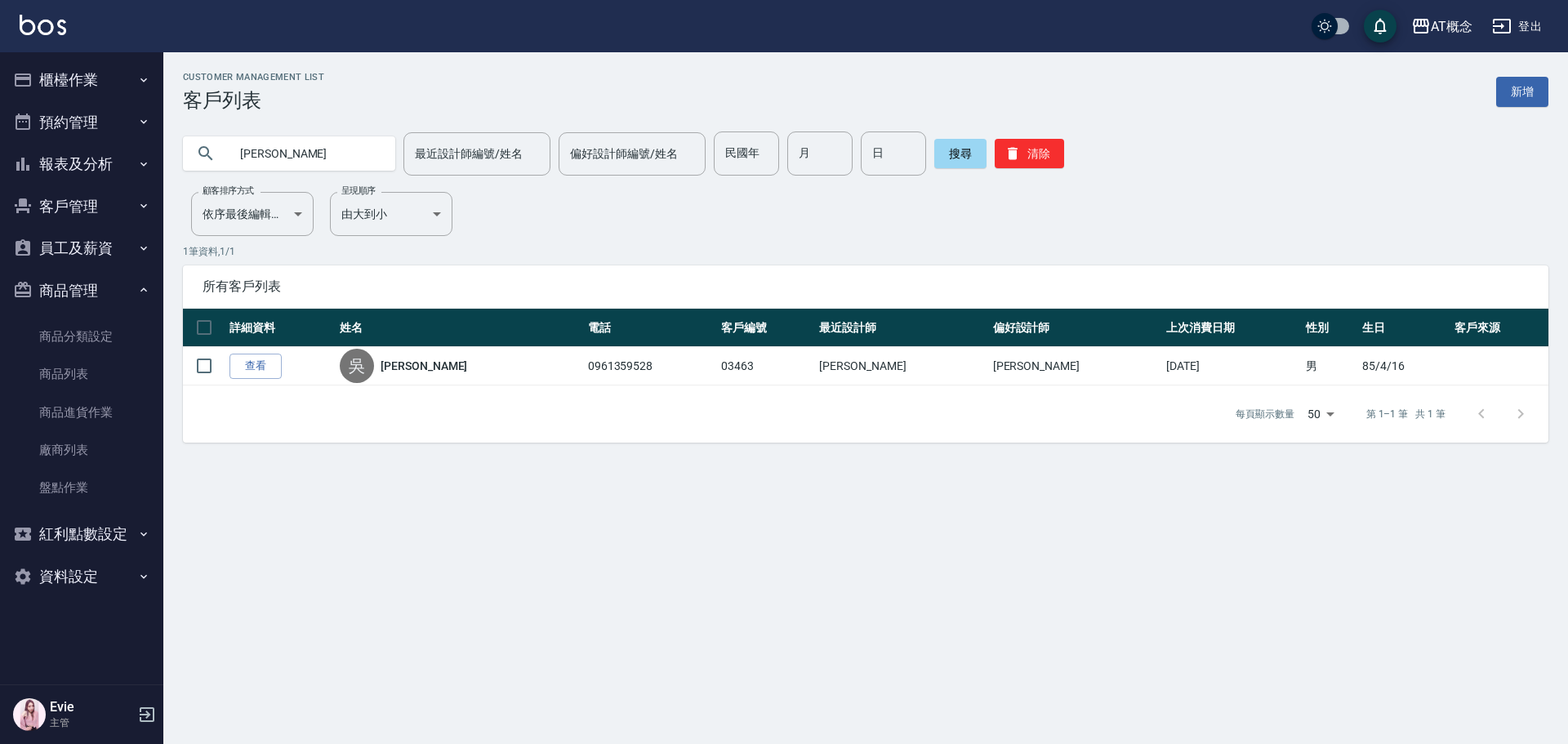
drag, startPoint x: 346, startPoint y: 166, endPoint x: 0, endPoint y: 125, distance: 348.4
click at [0, 125] on div "AT概念 登出 櫃檯作業 打帳單 帳單列表 現金收支登錄 高階收支登錄 材料自購登錄 每日結帳 排班表 現場電腦打卡 預約管理 預約管理 單日預約紀錄 單週預…" at bounding box center [784, 372] width 1568 height 744
type input "李聖"
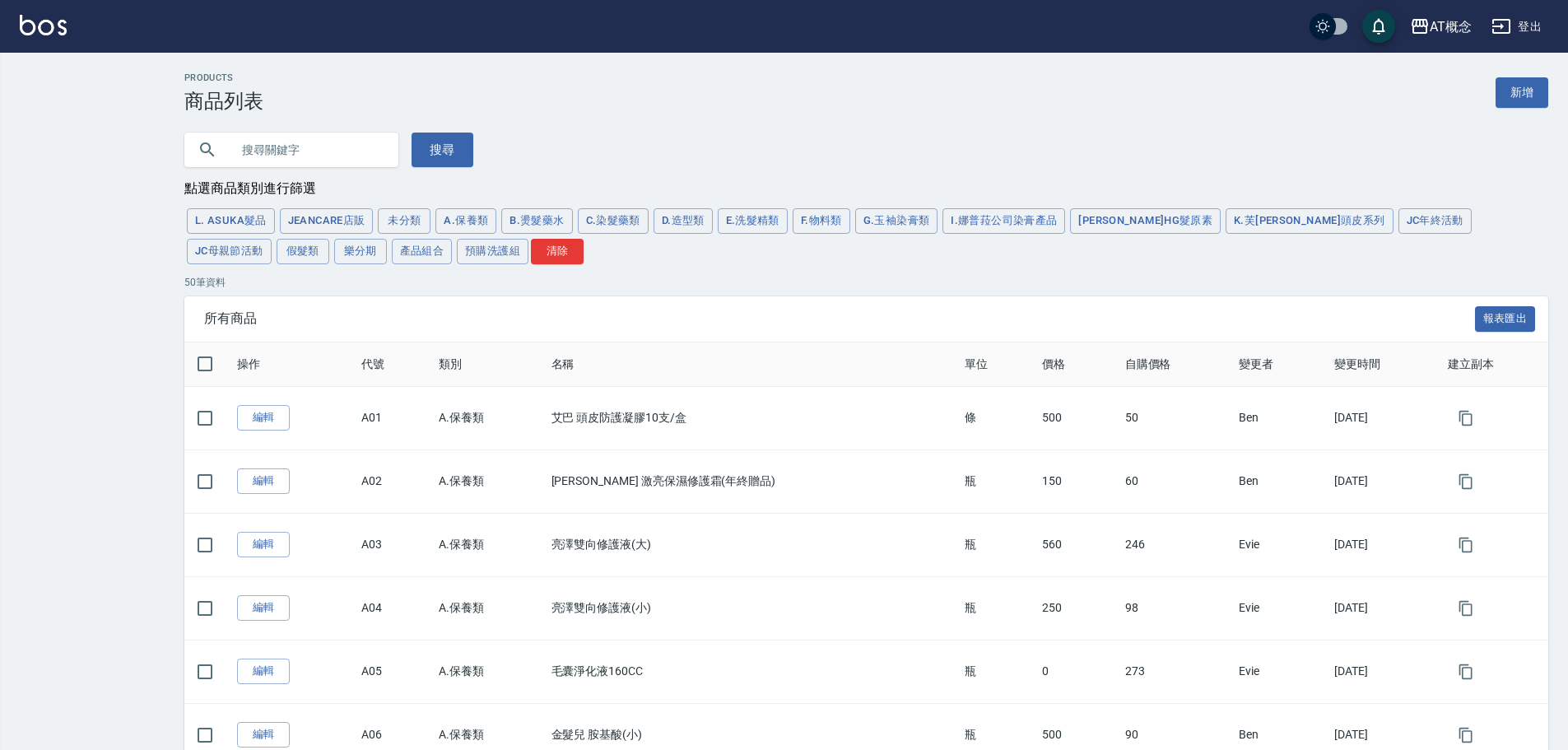
click at [257, 144] on input "text" at bounding box center [308, 149] width 155 height 45
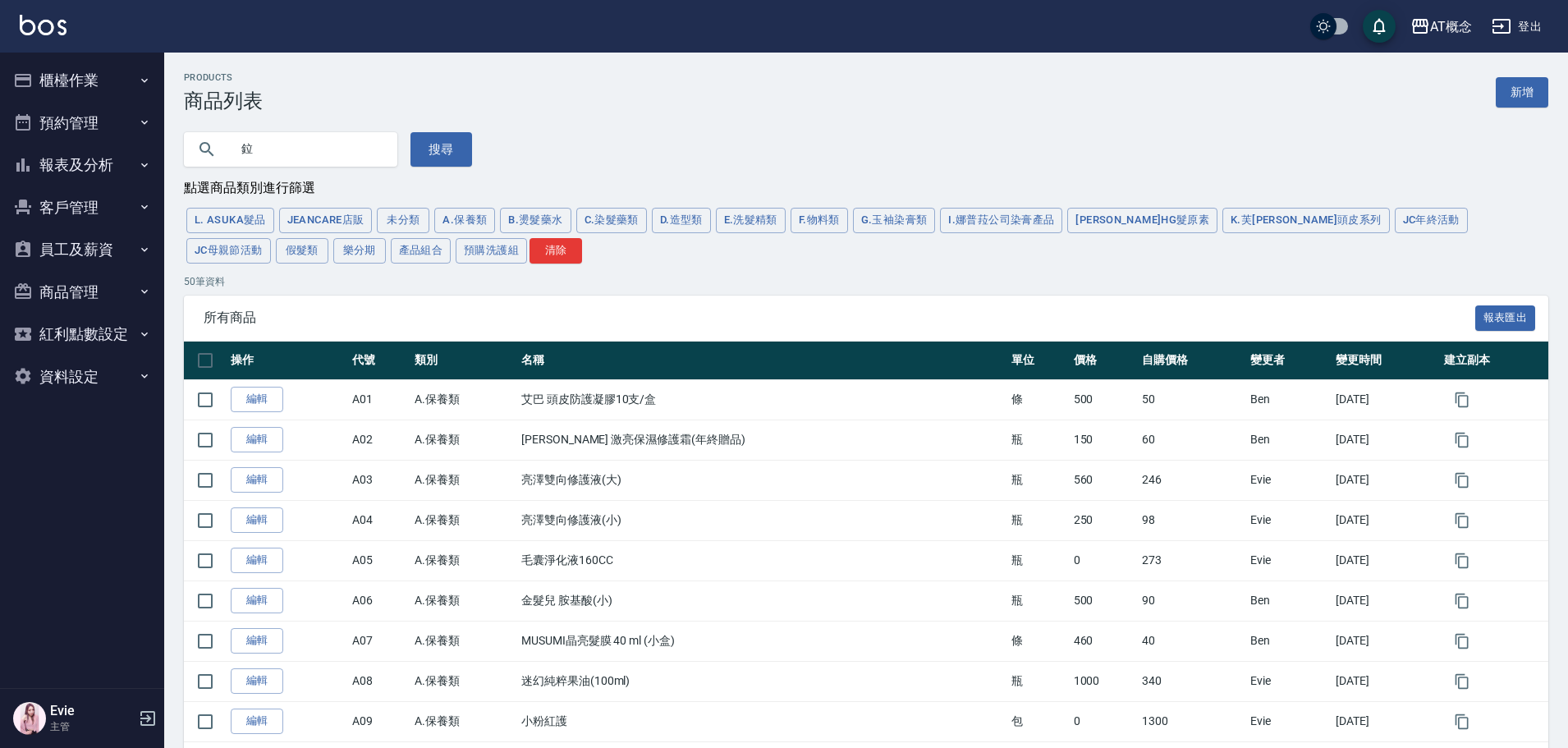
type input "鉝"
type input "立體"
